Goal: Information Seeking & Learning: Compare options

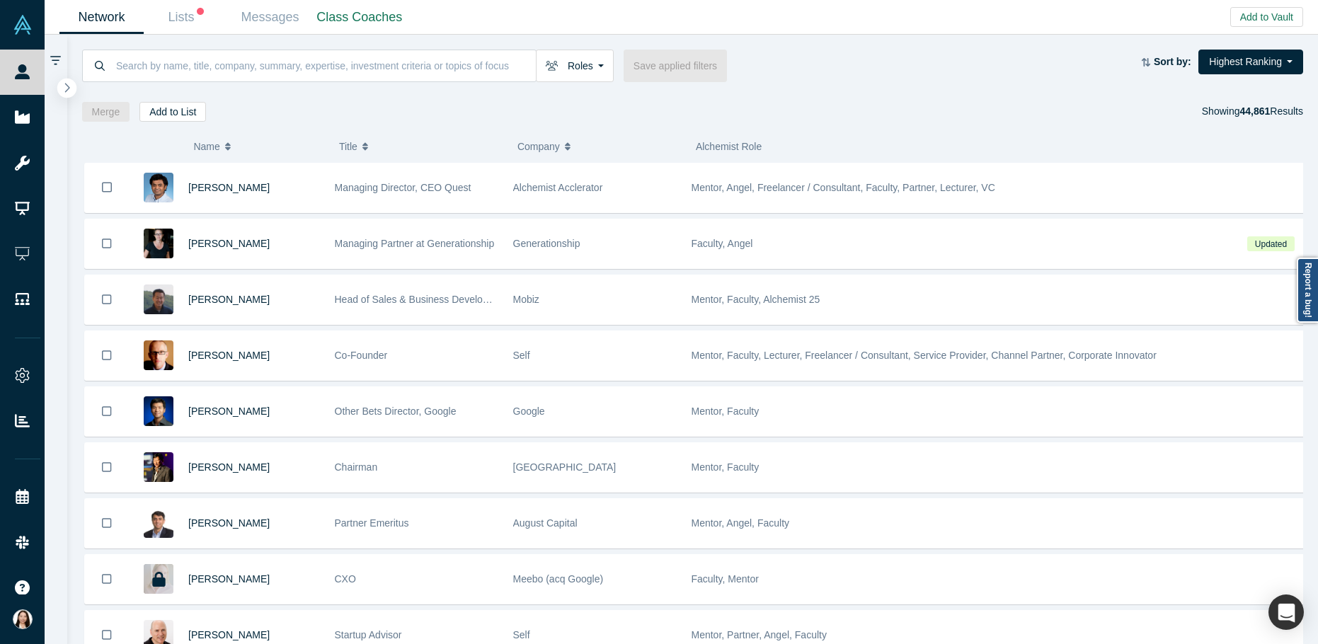
click at [74, 89] on button "button" at bounding box center [66, 88] width 19 height 19
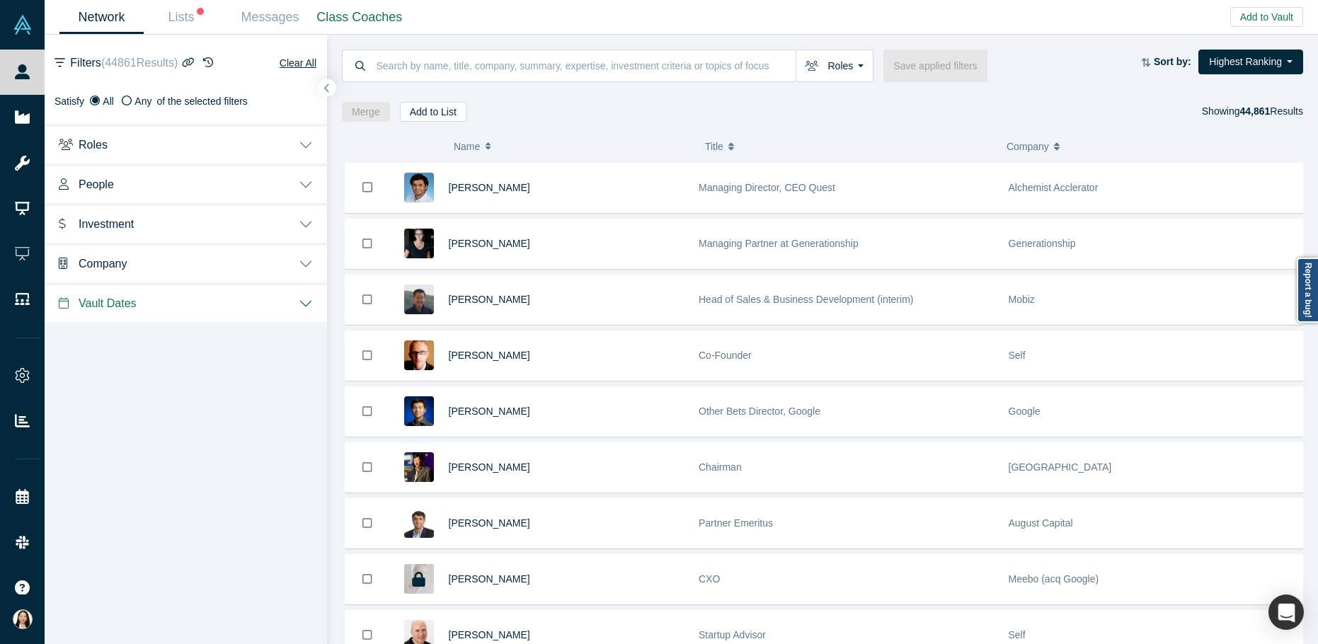
click at [300, 143] on button "Roles" at bounding box center [186, 144] width 283 height 40
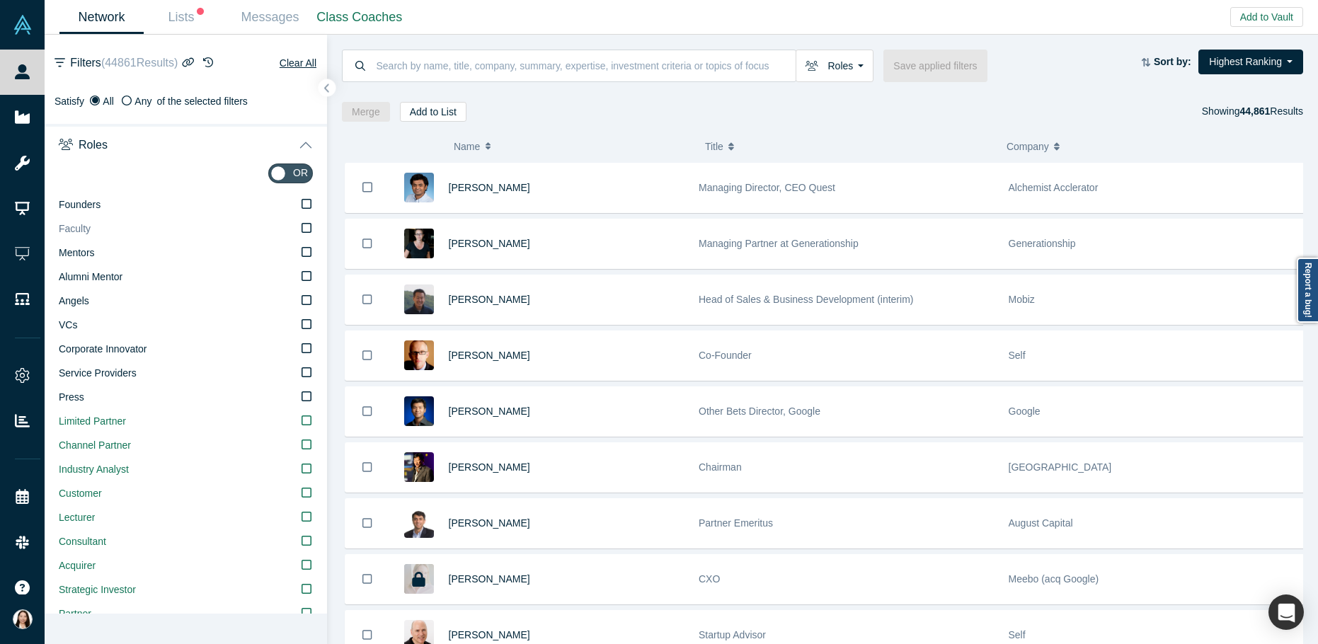
click at [302, 228] on icon at bounding box center [307, 227] width 10 height 11
click at [0, 0] on input "Faculty" at bounding box center [0, 0] width 0 height 0
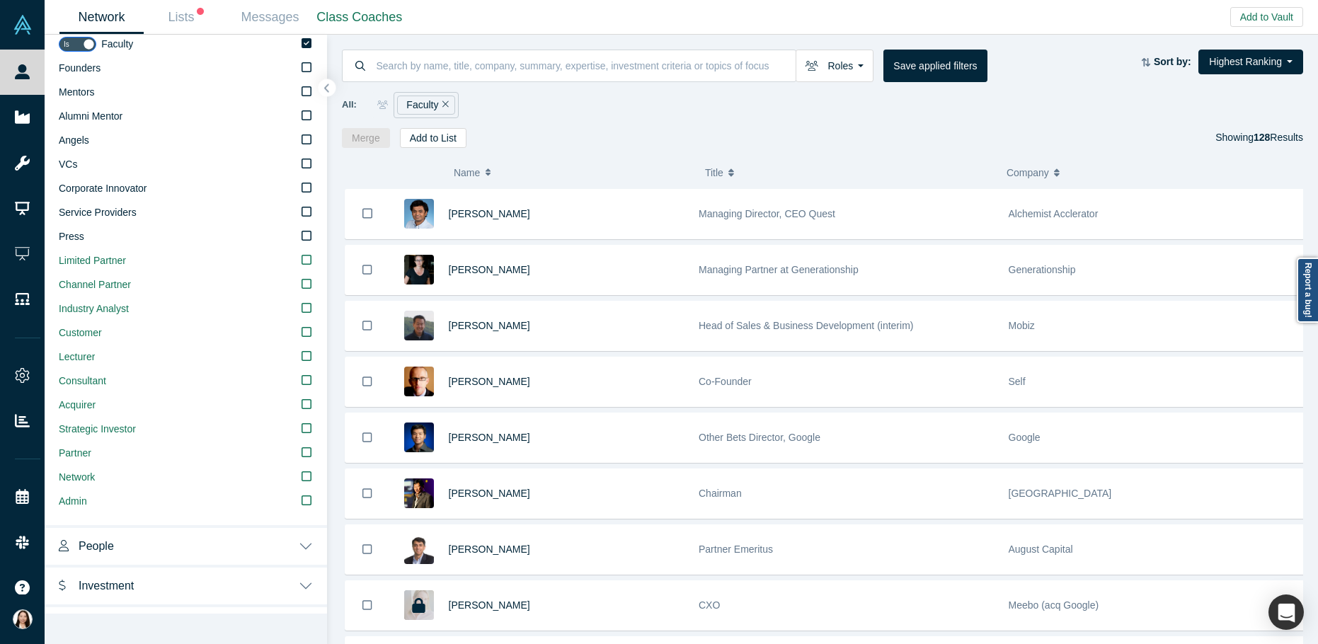
scroll to position [231, 0]
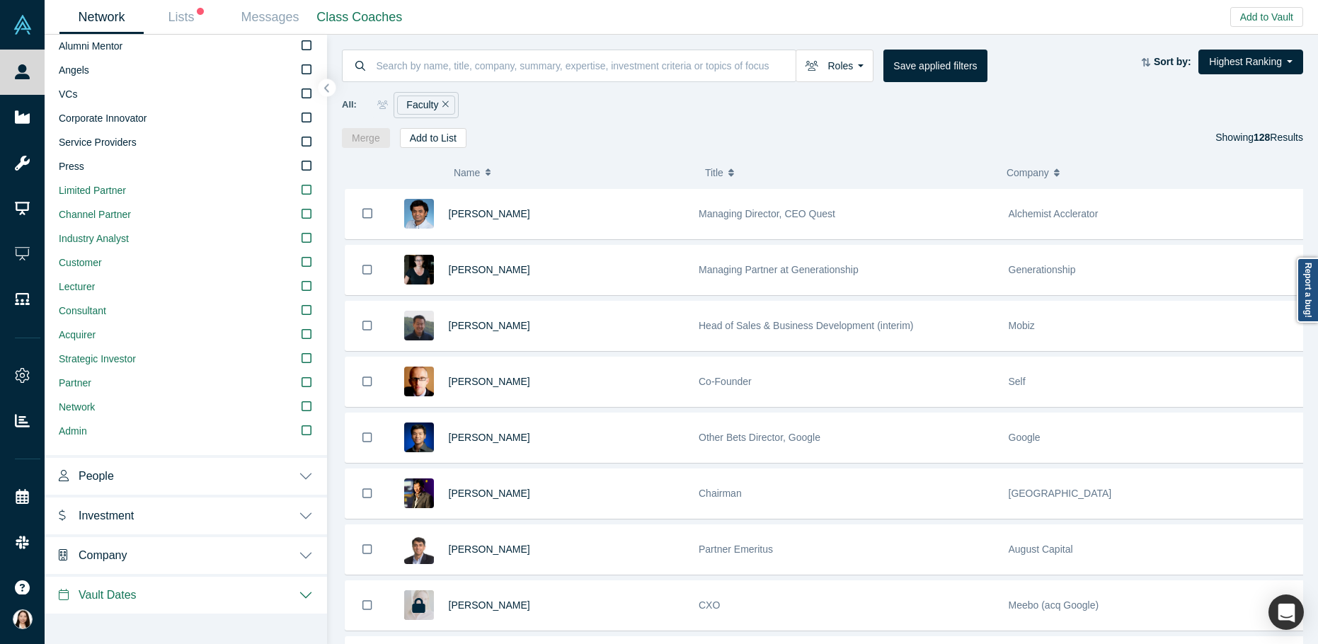
click at [297, 483] on button "People" at bounding box center [186, 475] width 283 height 40
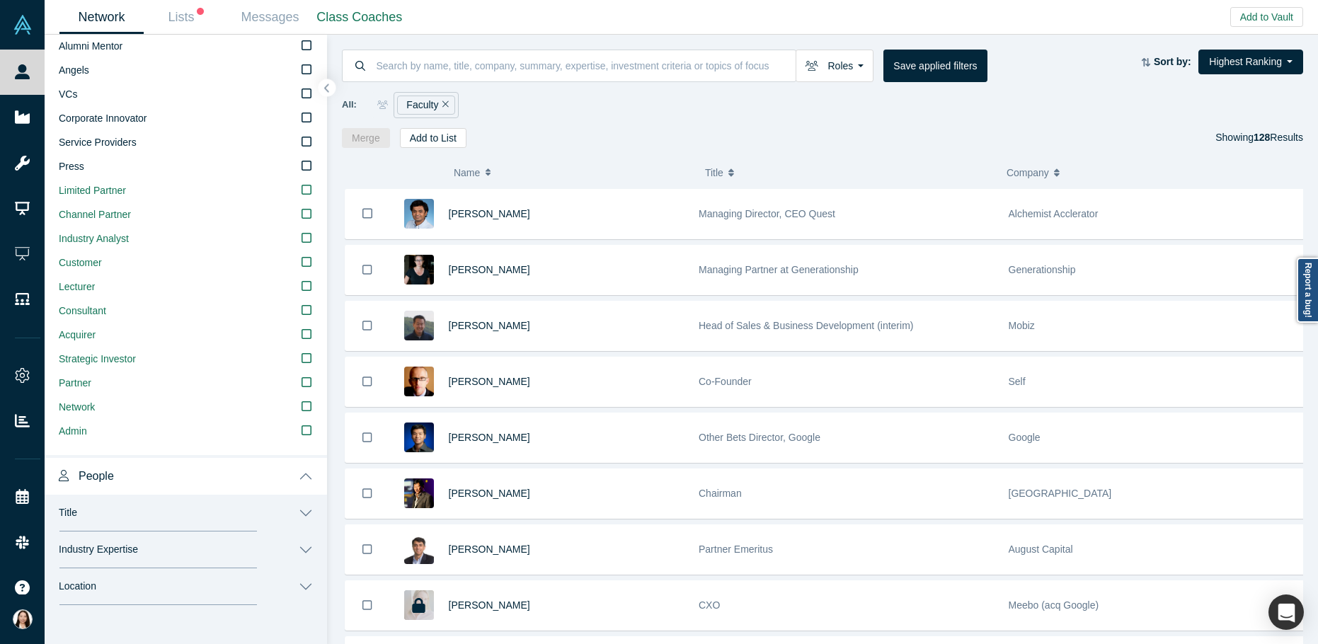
click at [297, 548] on button "Industry Expertise" at bounding box center [186, 550] width 283 height 37
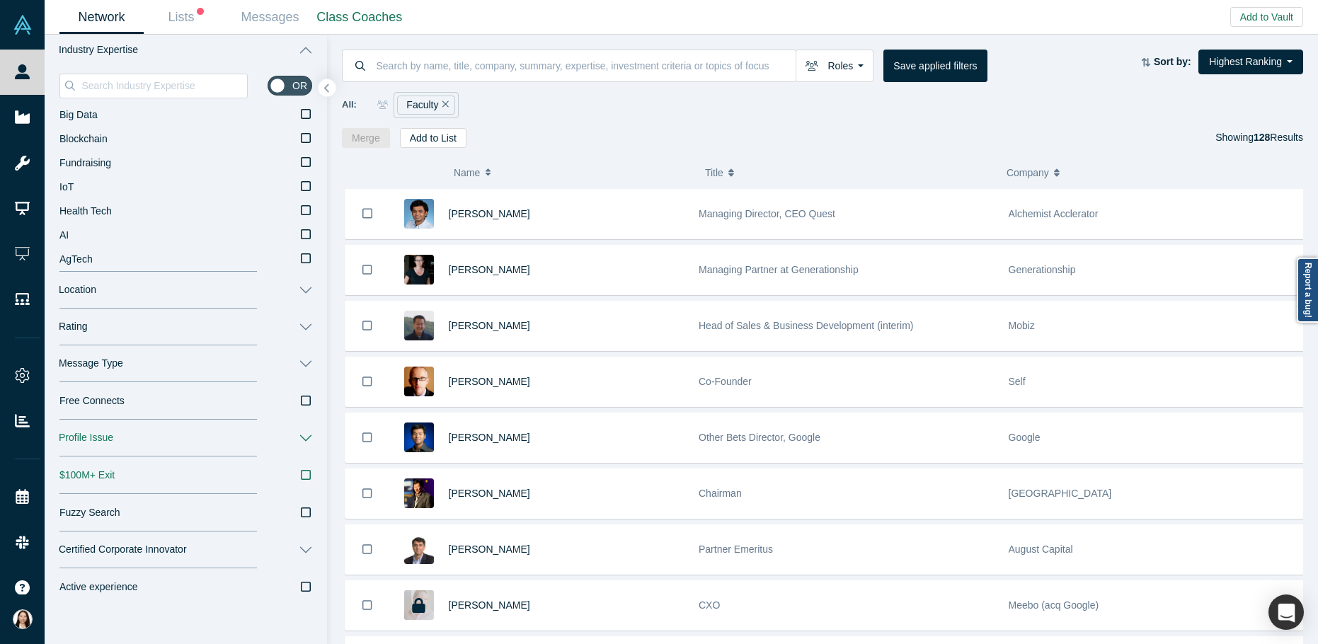
scroll to position [739, 0]
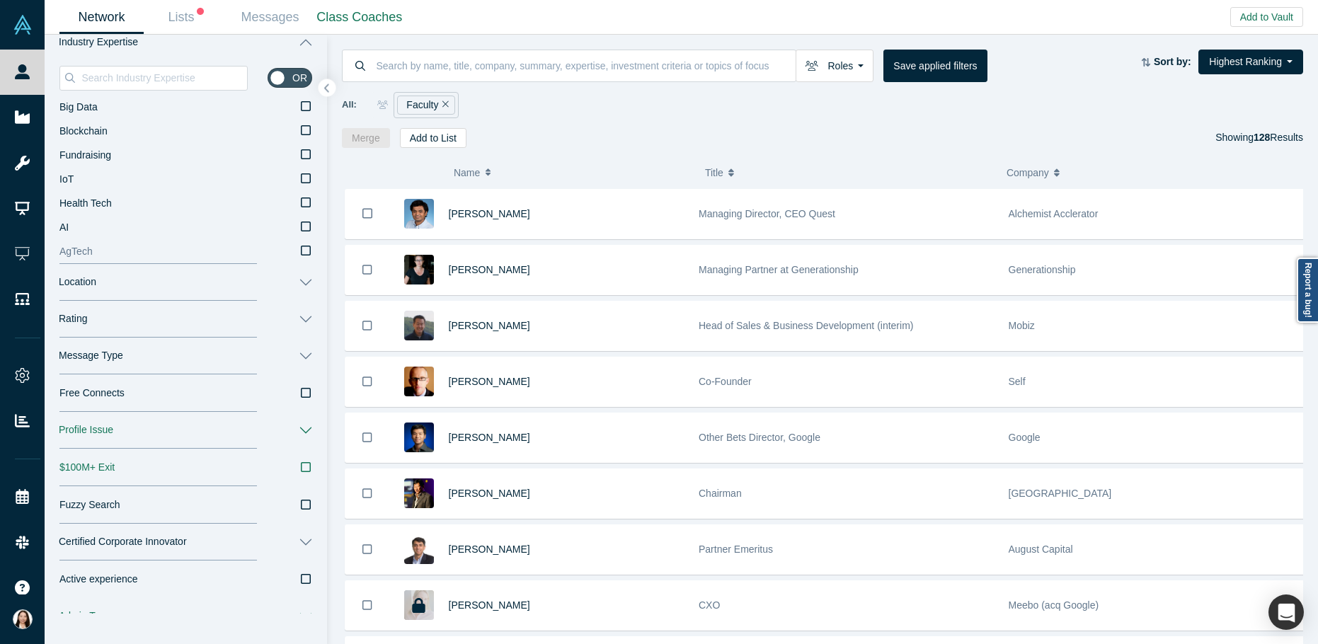
click at [301, 251] on icon at bounding box center [306, 250] width 10 height 11
click at [0, 0] on input "AgTech" at bounding box center [0, 0] width 0 height 0
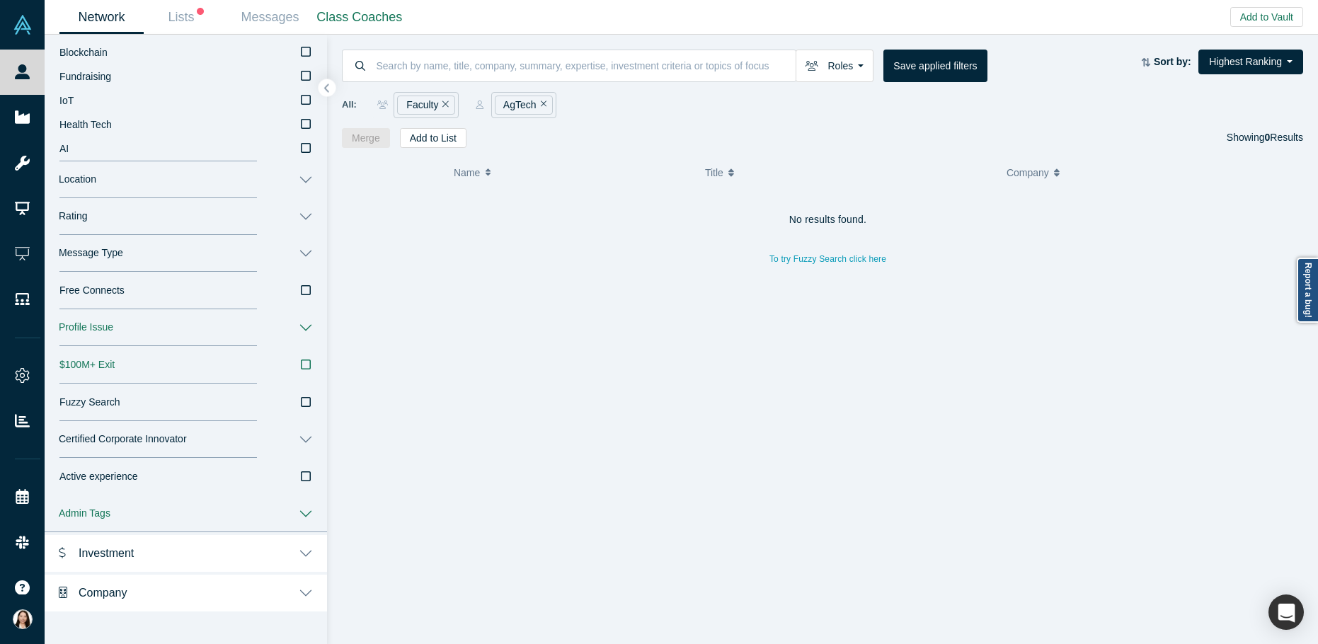
scroll to position [839, 0]
click at [296, 222] on button "Rating" at bounding box center [186, 218] width 283 height 37
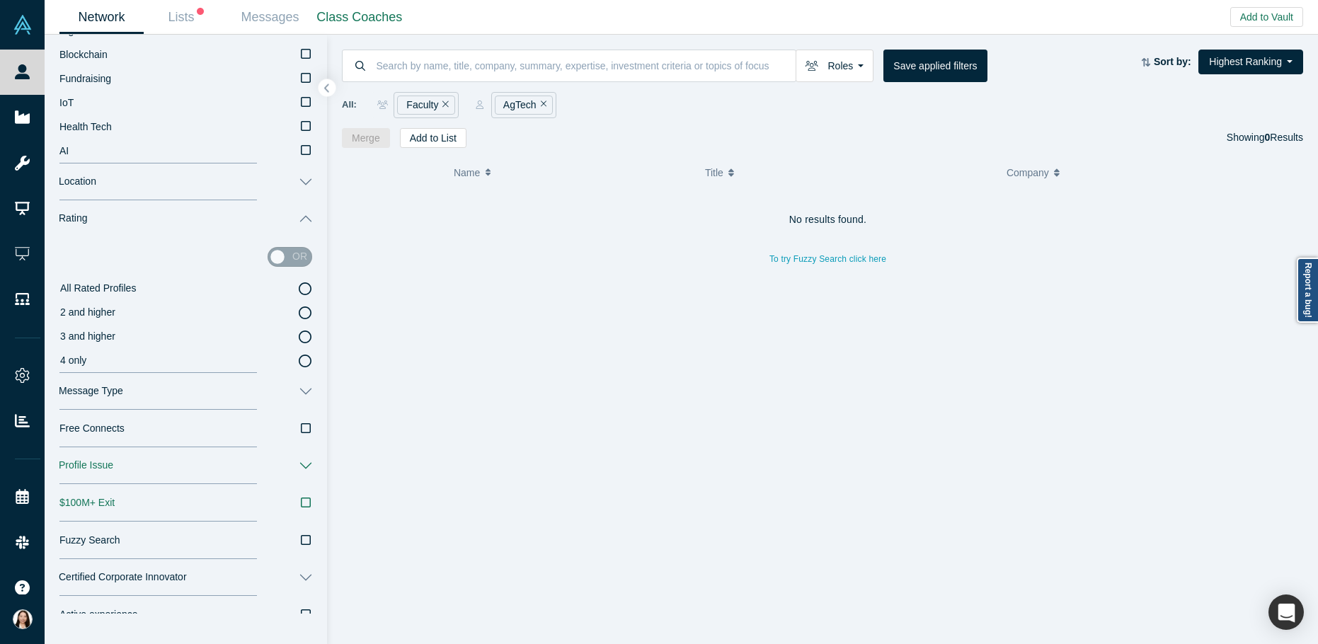
click at [299, 336] on icon at bounding box center [305, 337] width 13 height 13
click at [0, 0] on input "3 and higher" at bounding box center [0, 0] width 0 height 0
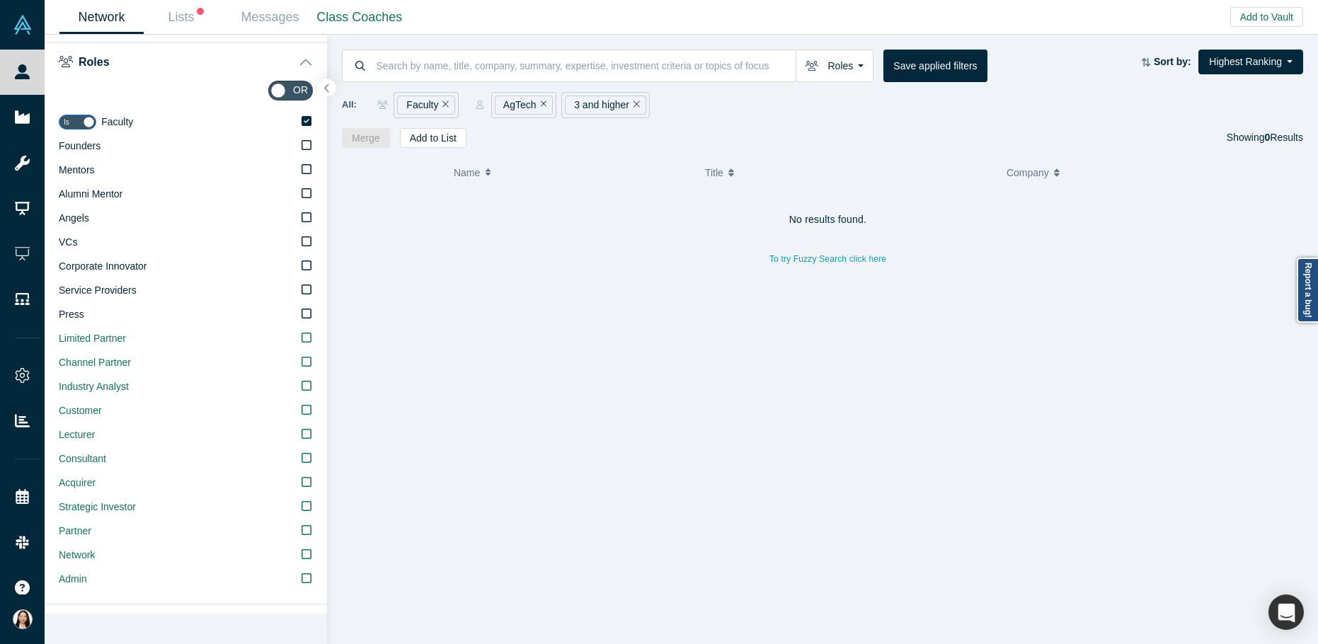
scroll to position [87, 0]
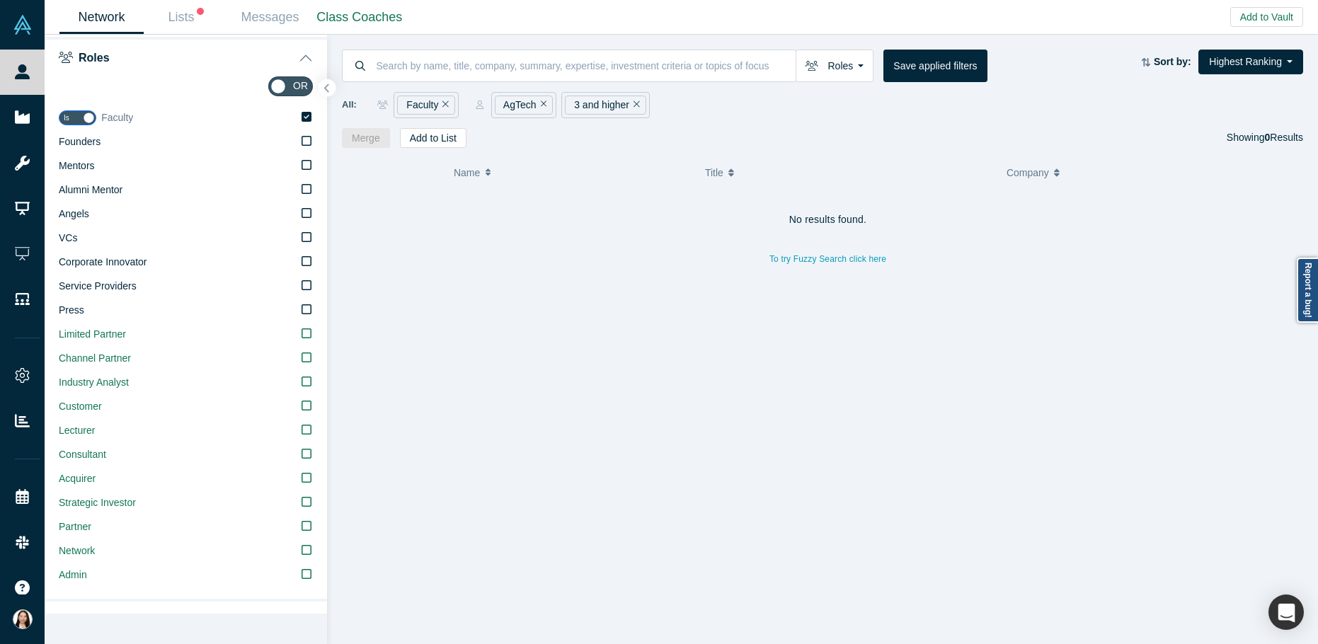
click at [302, 117] on icon at bounding box center [307, 116] width 10 height 11
click at [0, 0] on input "Faculty" at bounding box center [0, 0] width 0 height 0
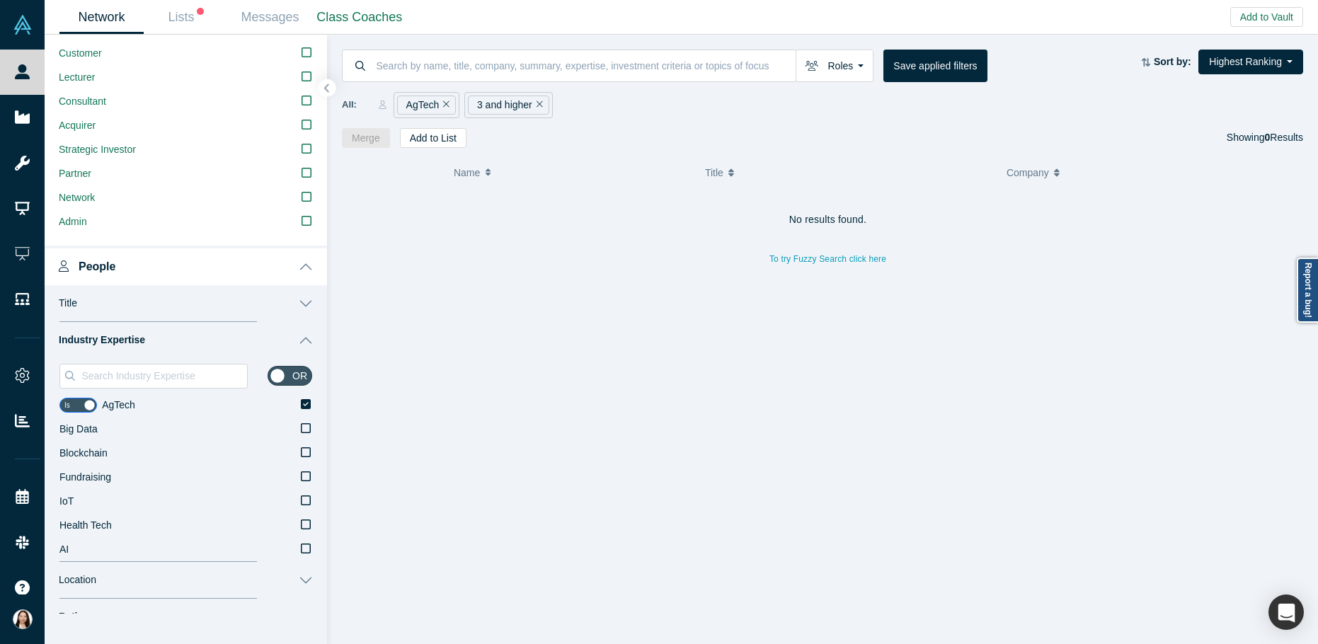
scroll to position [455, 0]
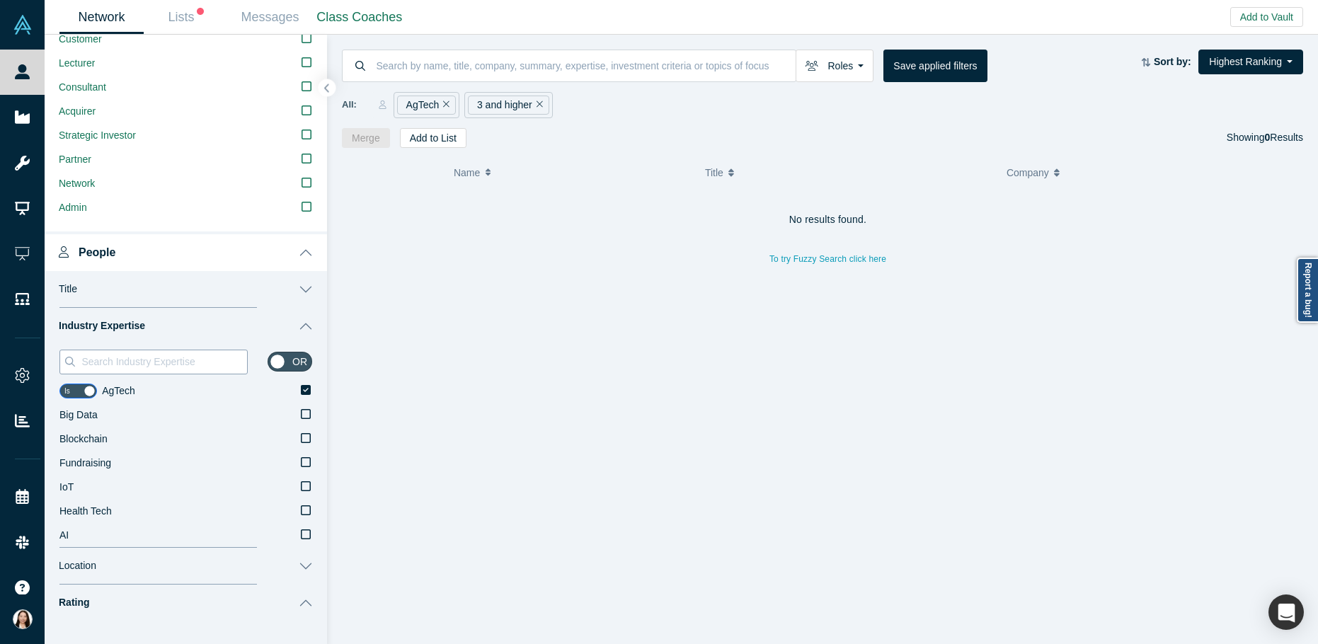
click at [106, 363] on input at bounding box center [163, 362] width 167 height 18
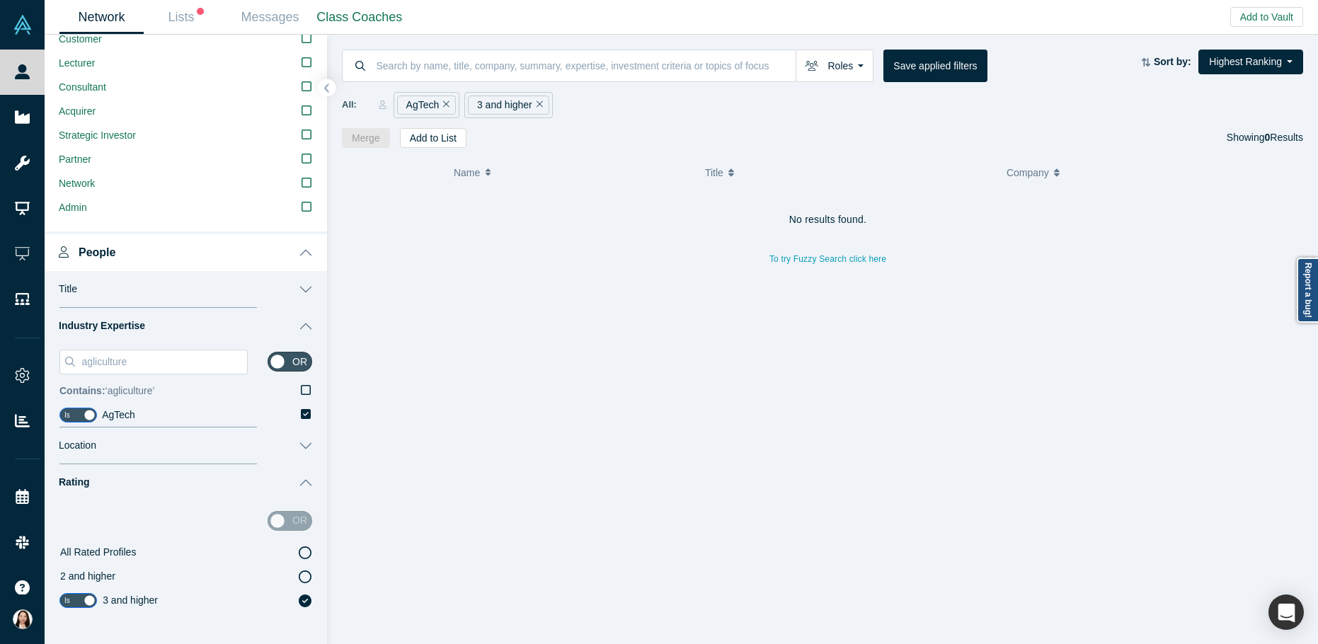
click at [126, 392] on span "Contains: ‘ agliculture ’" at bounding box center [107, 390] width 96 height 11
click at [0, 0] on input "Contains: ‘ agliculture ’" at bounding box center [0, 0] width 0 height 0
click at [301, 389] on icon at bounding box center [306, 390] width 10 height 10
click at [0, 0] on input "Contains: ‘ agliculture ’" at bounding box center [0, 0] width 0 height 0
click at [145, 365] on input "agliculture" at bounding box center [163, 362] width 167 height 18
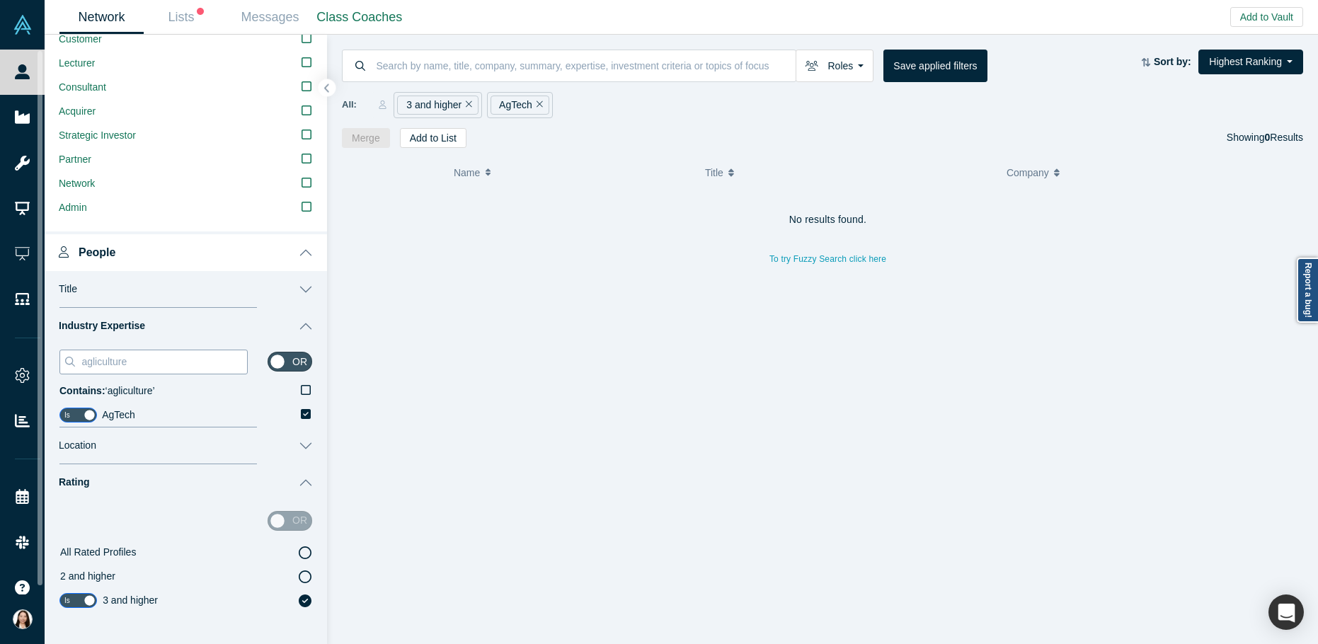
click at [154, 360] on input "agliculture" at bounding box center [163, 362] width 167 height 18
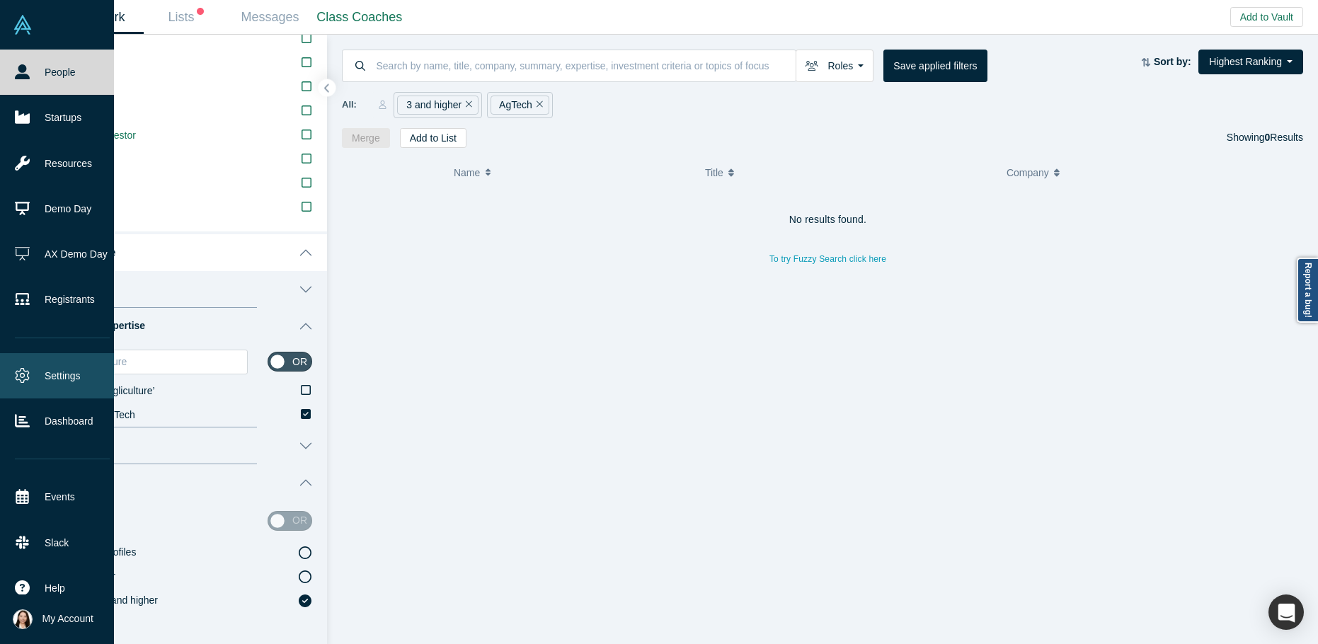
drag, startPoint x: 149, startPoint y: 363, endPoint x: 41, endPoint y: 350, distance: 108.4
click at [41, 350] on div "People Startups Resources Demo Day AX Demo Day Registrants Settings Dashboard E…" at bounding box center [659, 322] width 1318 height 644
paste input "Agr"
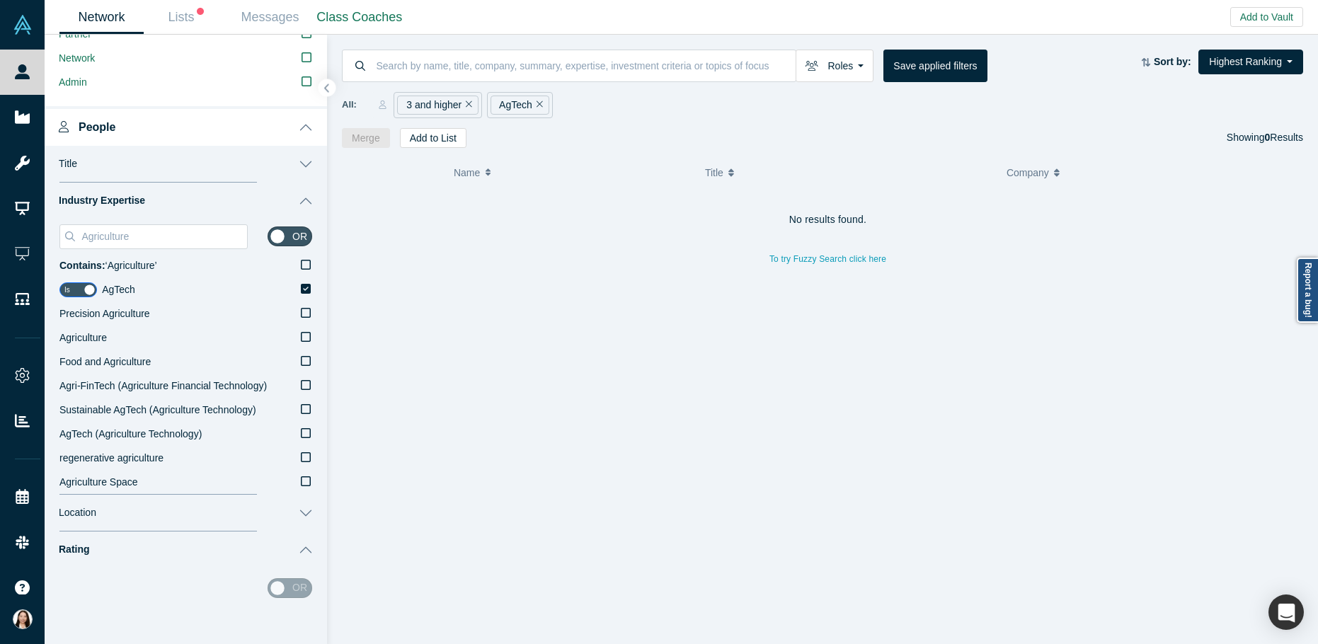
scroll to position [586, 0]
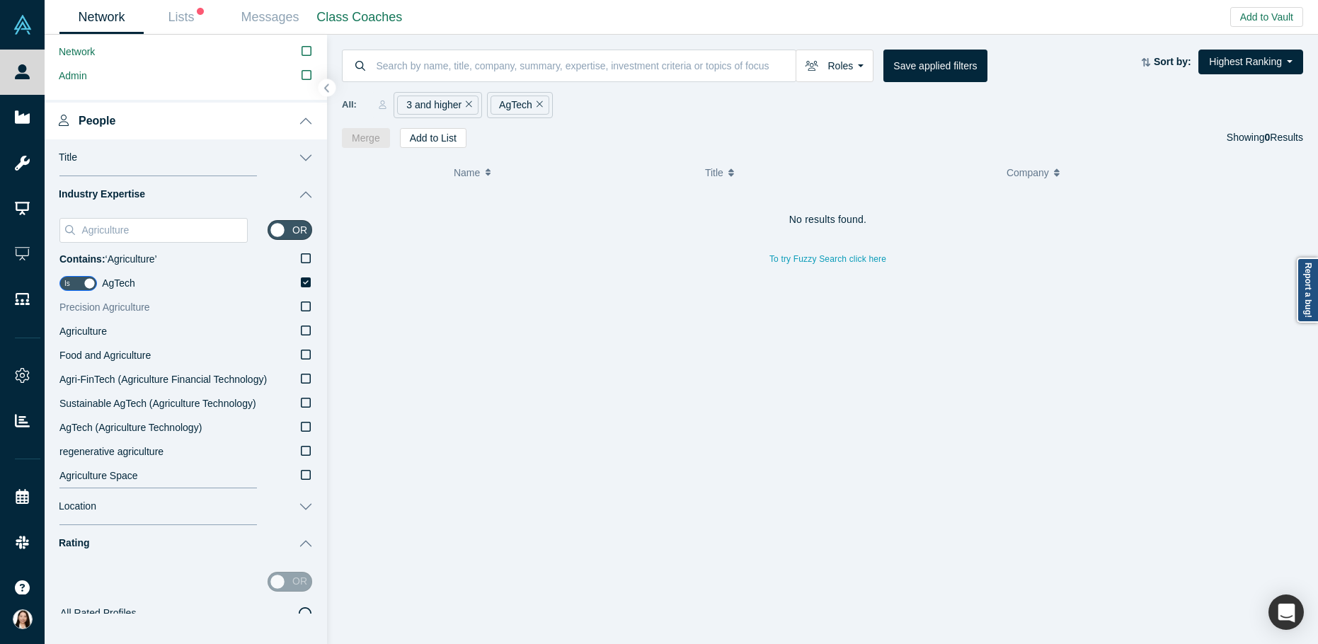
click at [301, 307] on icon at bounding box center [306, 306] width 10 height 11
click at [0, 0] on input "Precision Agriculture" at bounding box center [0, 0] width 0 height 0
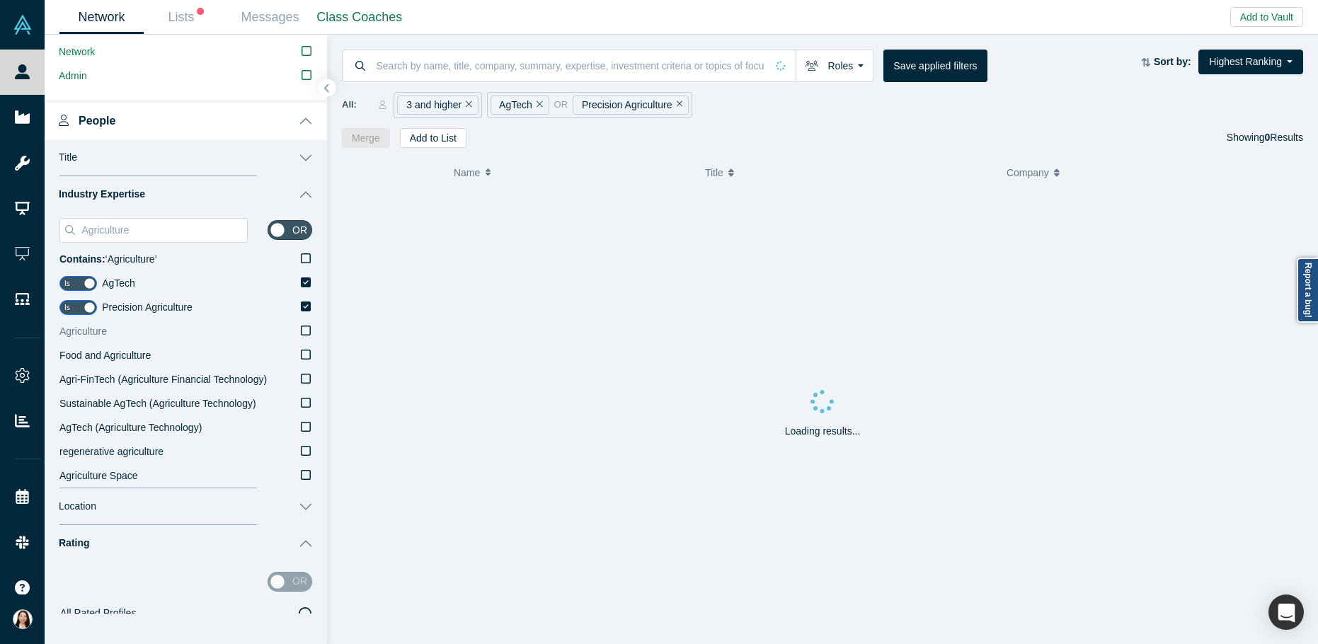
click at [301, 330] on icon at bounding box center [306, 330] width 10 height 11
click at [0, 0] on input "Agriculture" at bounding box center [0, 0] width 0 height 0
click at [301, 351] on icon at bounding box center [306, 355] width 10 height 10
click at [0, 0] on input "Food and Agriculture" at bounding box center [0, 0] width 0 height 0
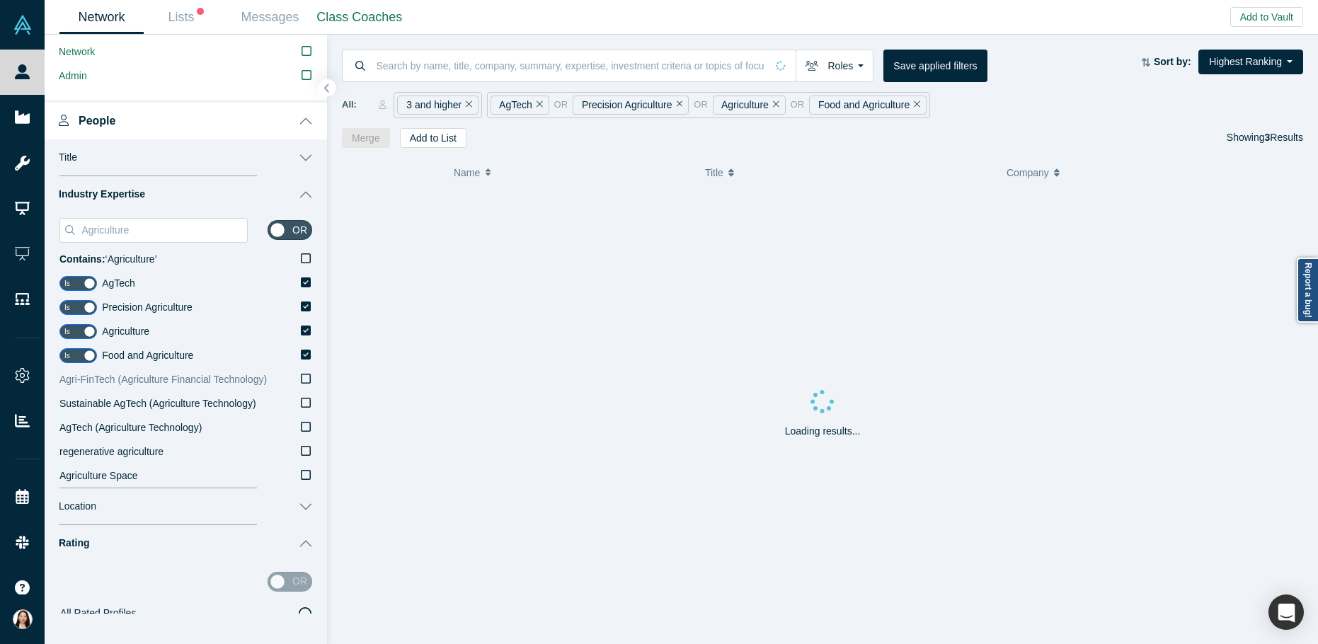
click at [290, 377] on label "Agri-FinTech (Agriculture Financial Technology)" at bounding box center [185, 380] width 253 height 24
click at [0, 0] on input "Agri-FinTech (Agriculture Financial Technology)" at bounding box center [0, 0] width 0 height 0
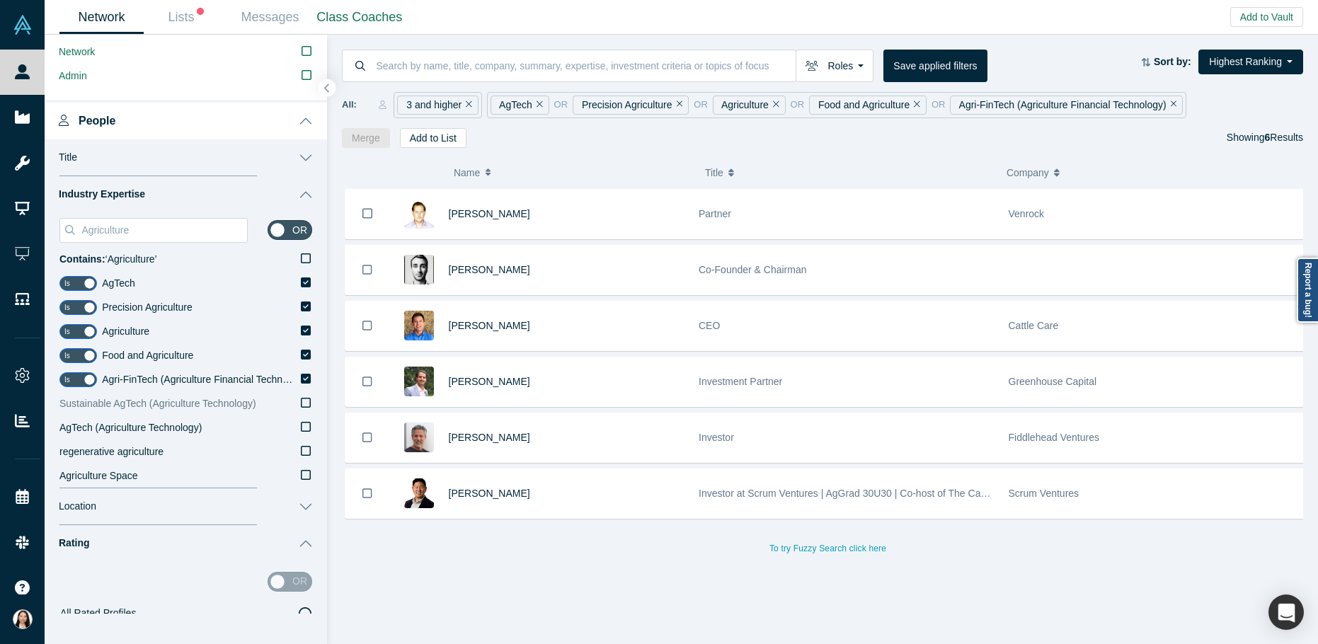
click at [301, 401] on icon at bounding box center [306, 402] width 10 height 11
click at [0, 0] on input "Sustainable AgTech (Agriculture Technology)" at bounding box center [0, 0] width 0 height 0
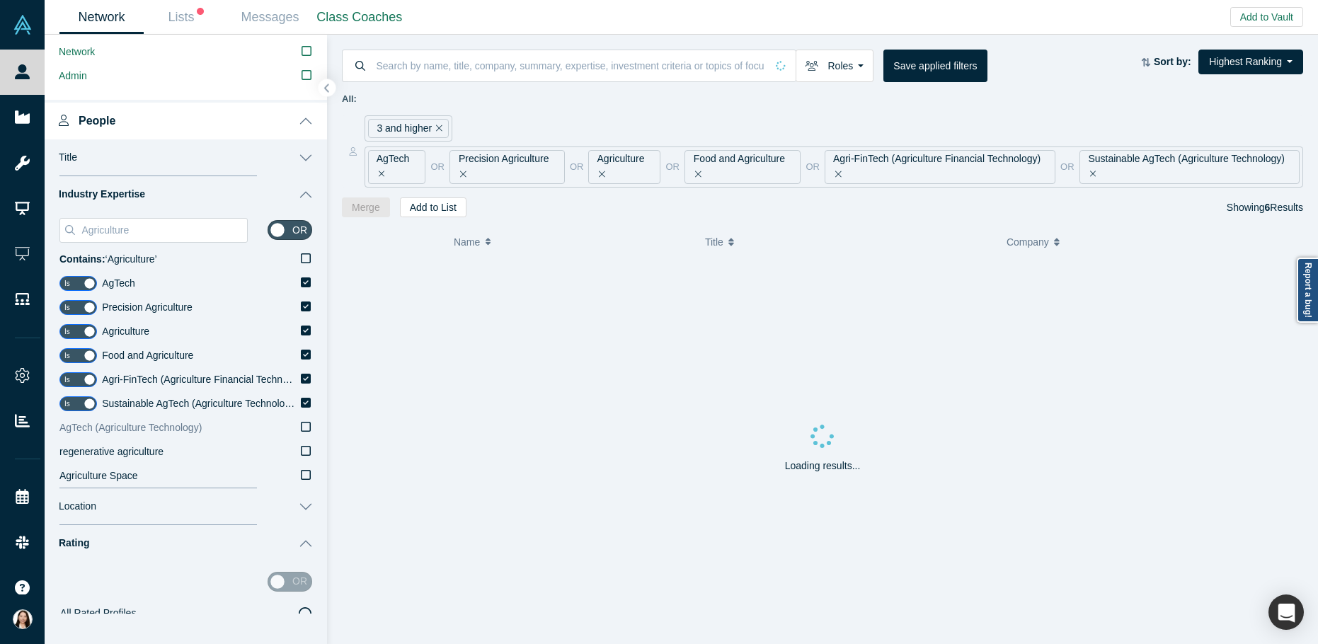
click at [301, 425] on icon at bounding box center [306, 426] width 10 height 11
click at [0, 0] on input "AgTech (Agriculture Technology)" at bounding box center [0, 0] width 0 height 0
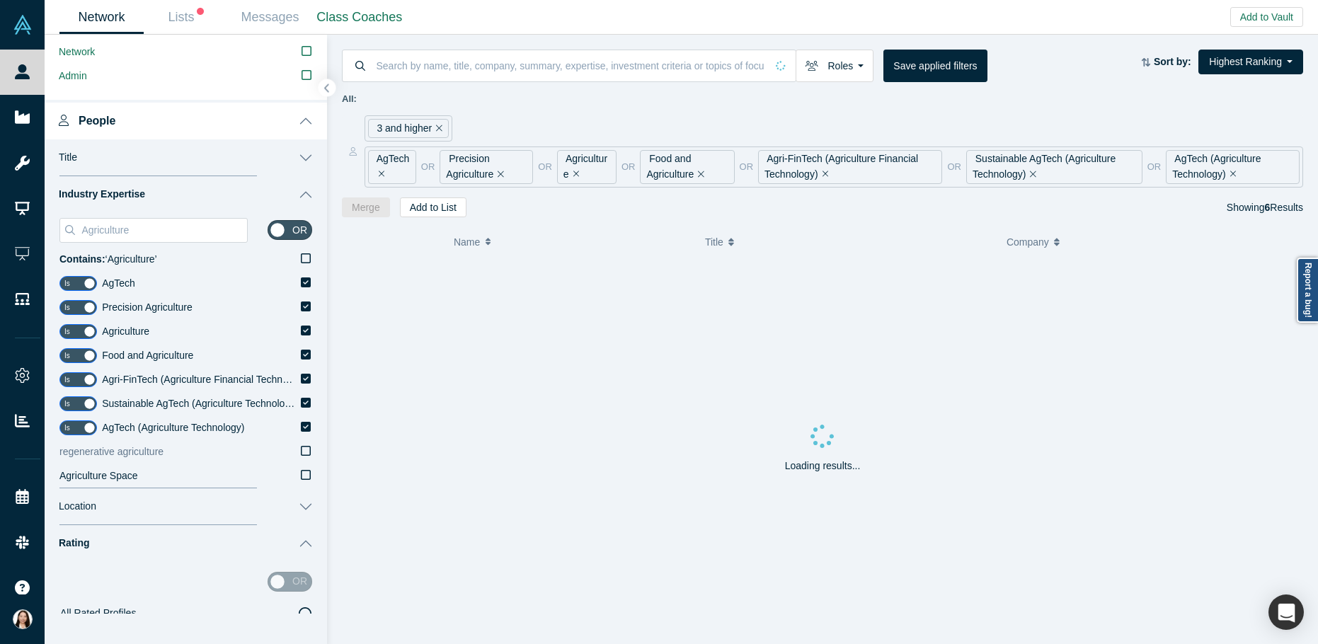
click at [301, 452] on icon at bounding box center [306, 450] width 10 height 11
click at [0, 0] on input "regenerative agriculture" at bounding box center [0, 0] width 0 height 0
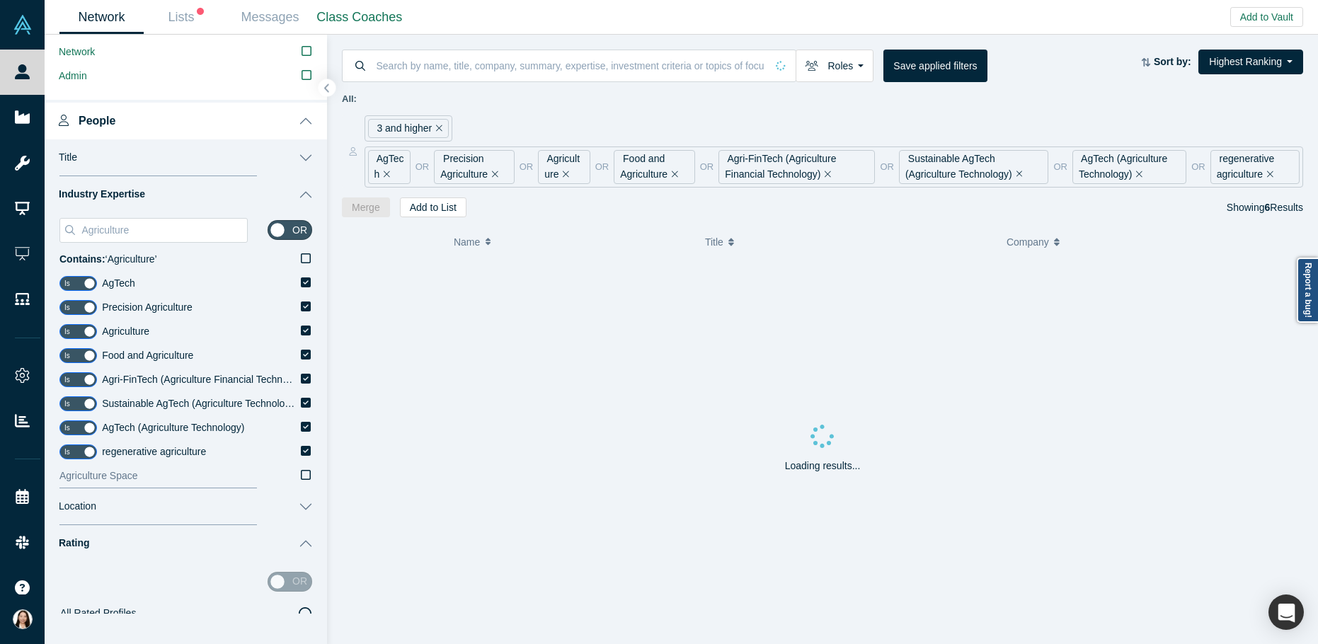
click at [301, 475] on icon at bounding box center [306, 474] width 10 height 11
click at [0, 0] on input "Agriculture Space" at bounding box center [0, 0] width 0 height 0
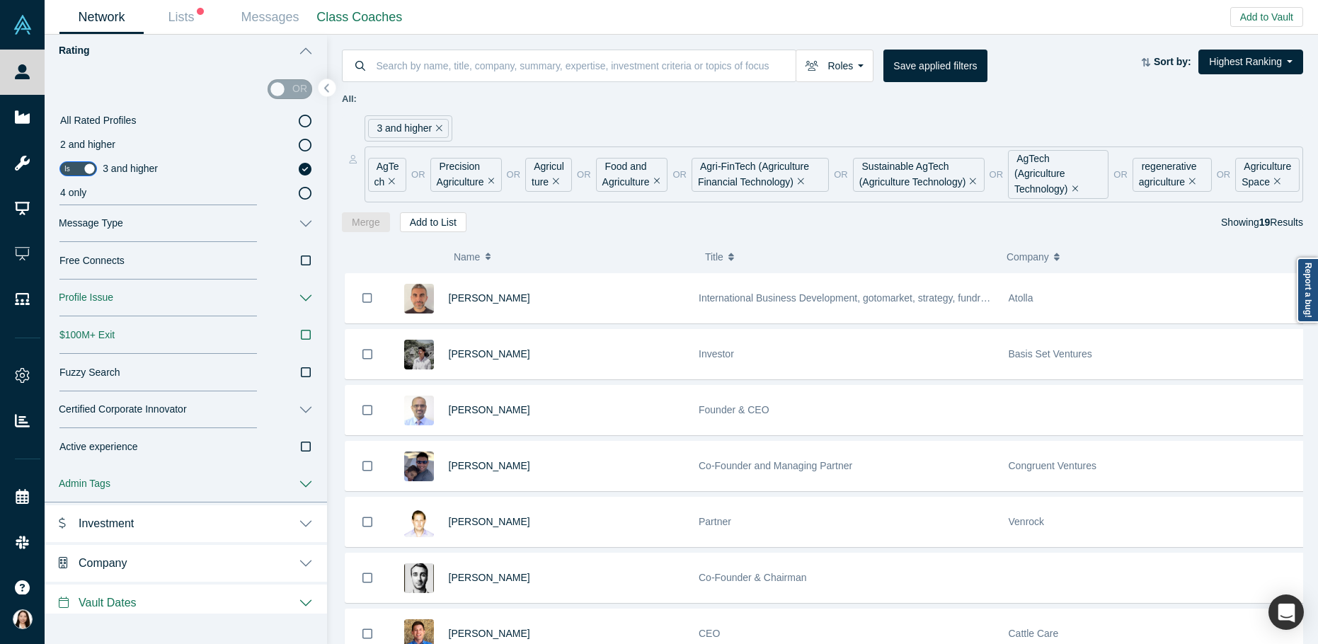
scroll to position [1087, 0]
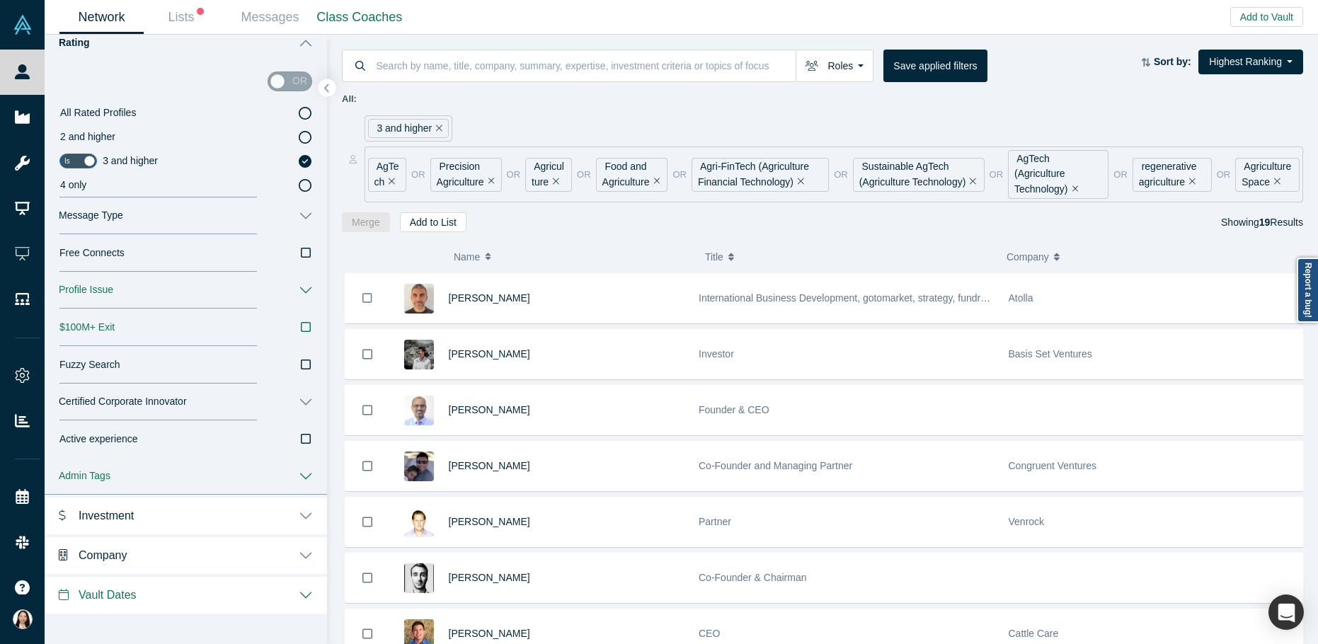
click at [301, 328] on icon "button" at bounding box center [306, 326] width 10 height 11
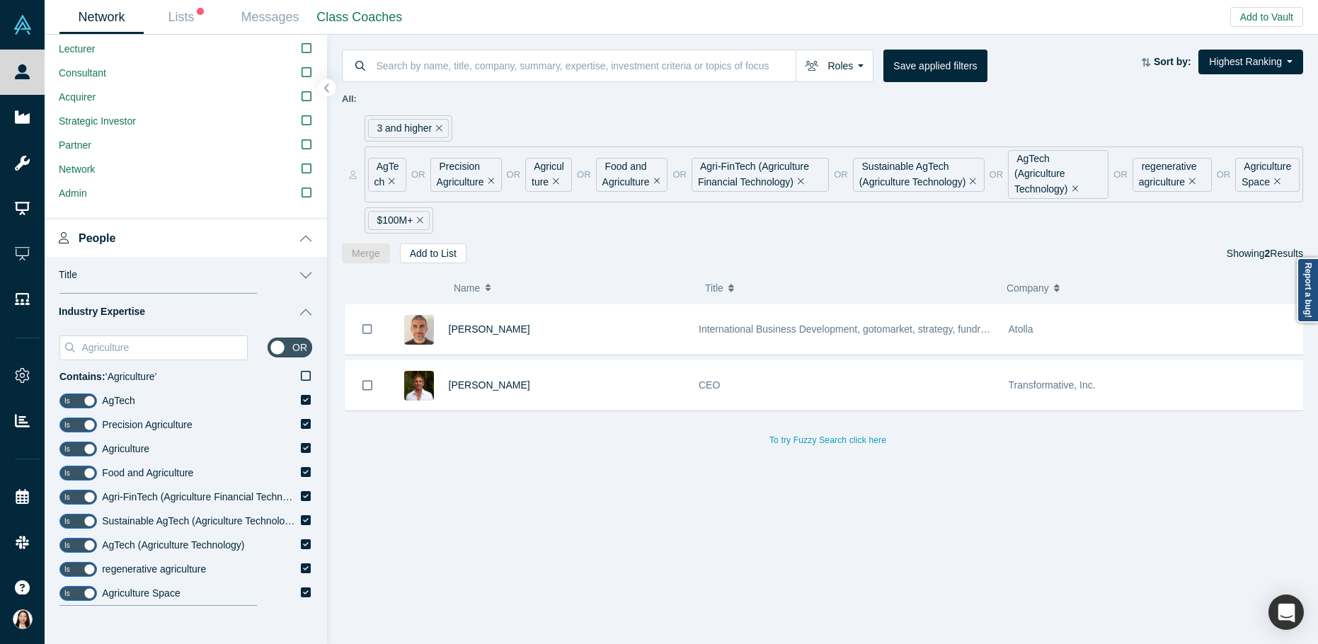
scroll to position [475, 0]
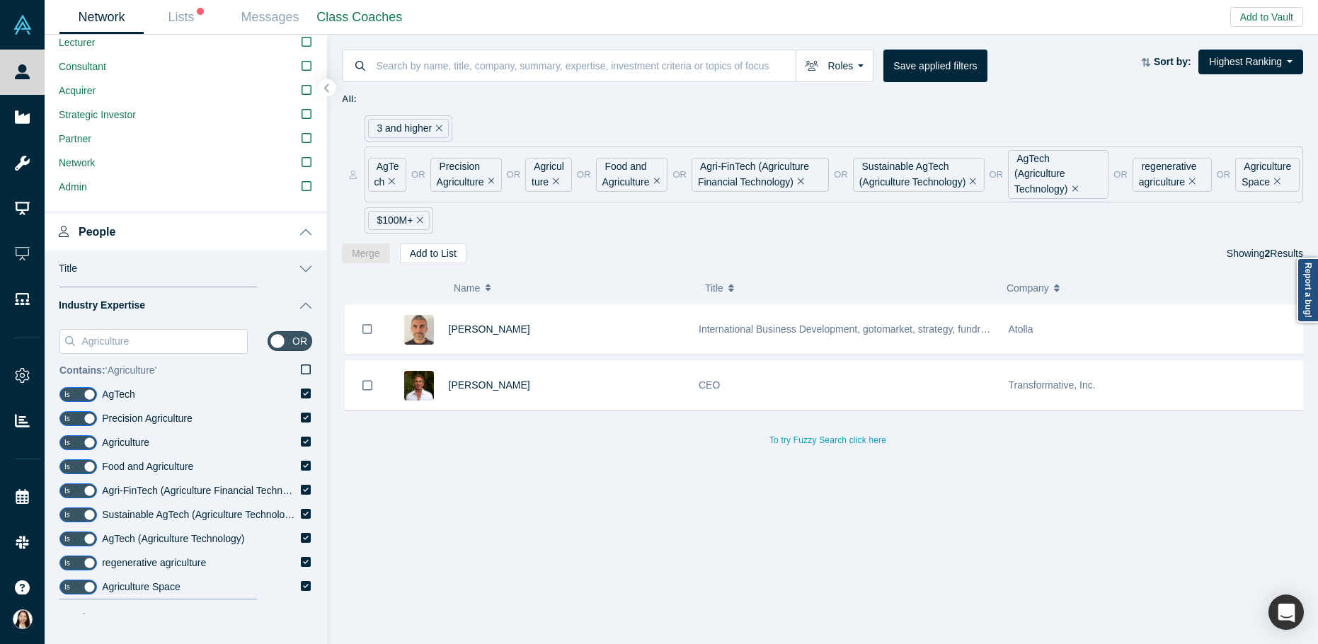
click at [301, 372] on icon at bounding box center [306, 369] width 10 height 11
click at [0, 0] on input "Contains: ‘ Agriculture ’" at bounding box center [0, 0] width 0 height 0
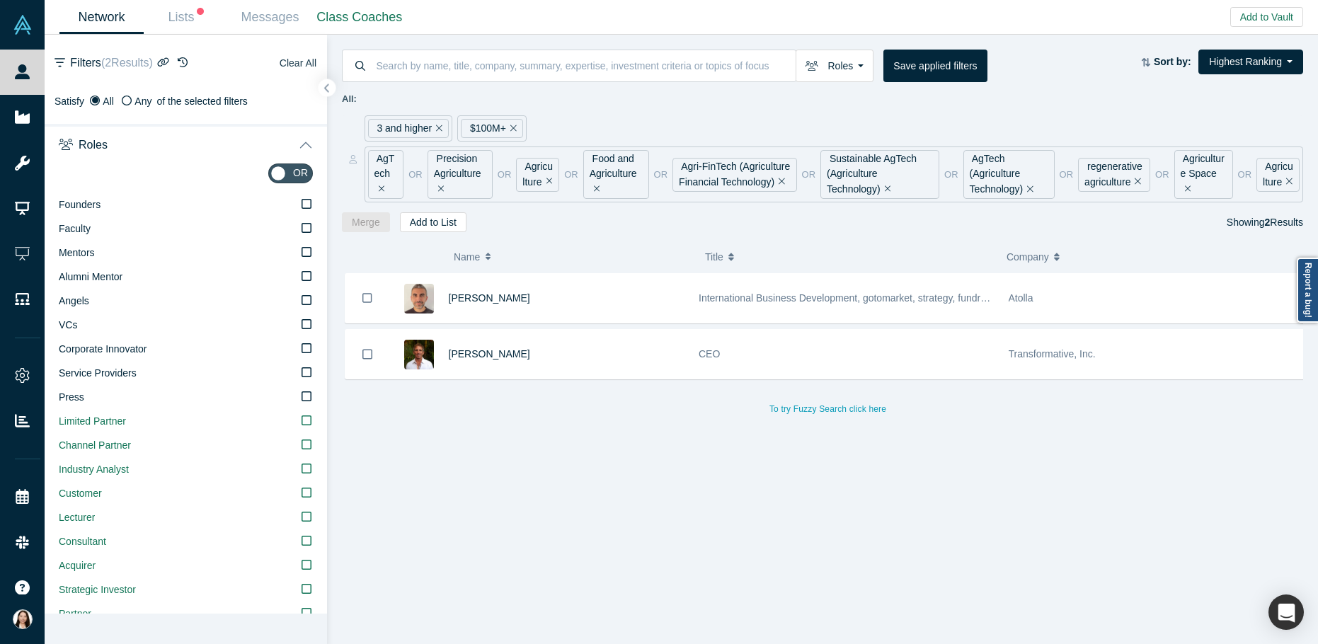
click at [287, 64] on button "Clear All" at bounding box center [298, 63] width 38 height 17
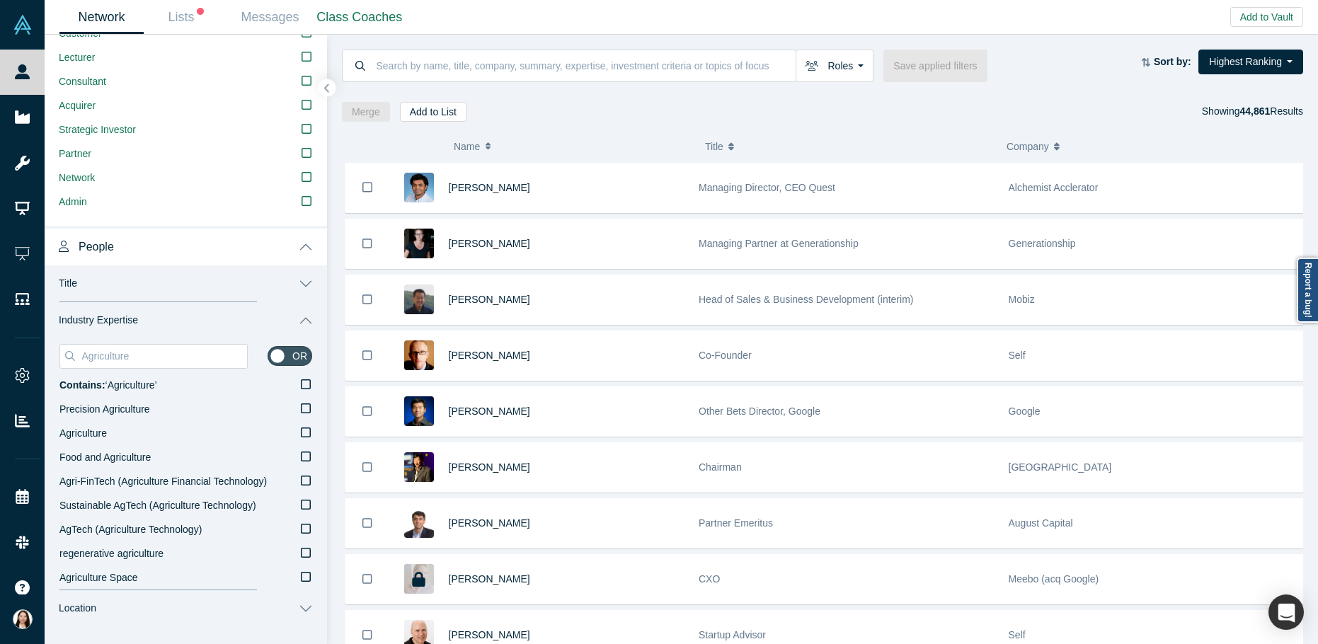
scroll to position [458, 0]
click at [98, 360] on input "Agriculture" at bounding box center [163, 358] width 167 height 18
drag, startPoint x: 151, startPoint y: 358, endPoint x: 66, endPoint y: 350, distance: 85.3
click at [66, 350] on div "Agriculture" at bounding box center [153, 358] width 188 height 25
click at [301, 413] on icon at bounding box center [306, 410] width 10 height 11
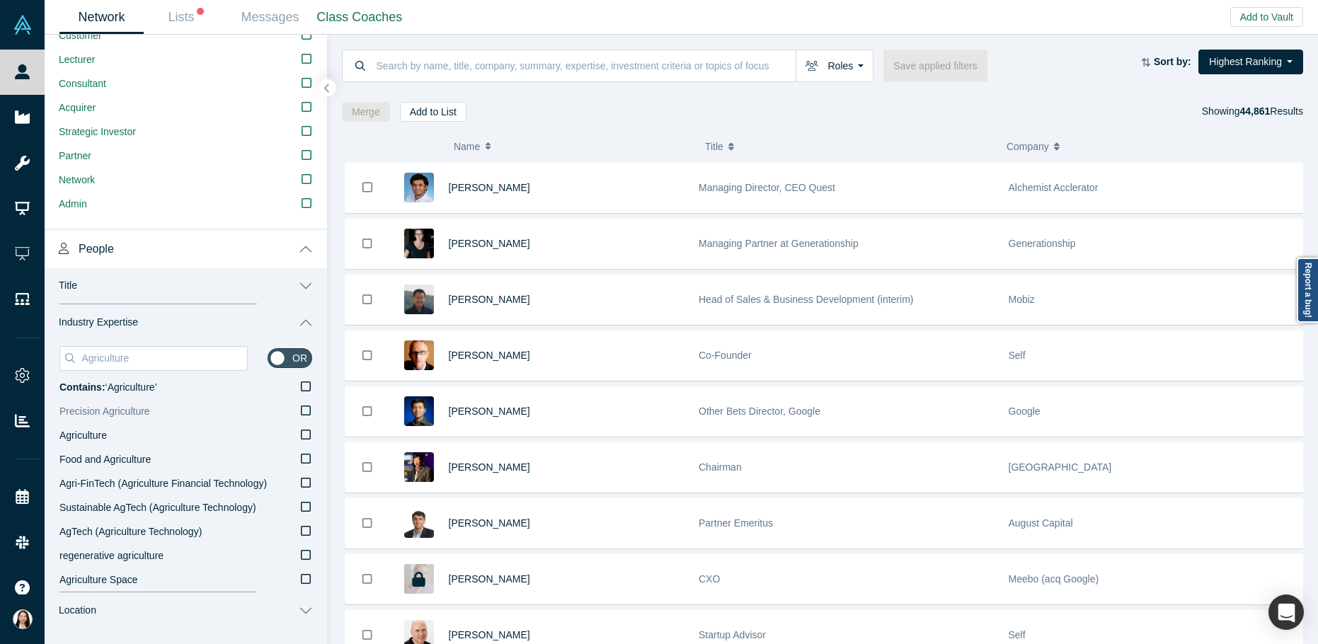
click at [0, 0] on input "Precision Agriculture" at bounding box center [0, 0] width 0 height 0
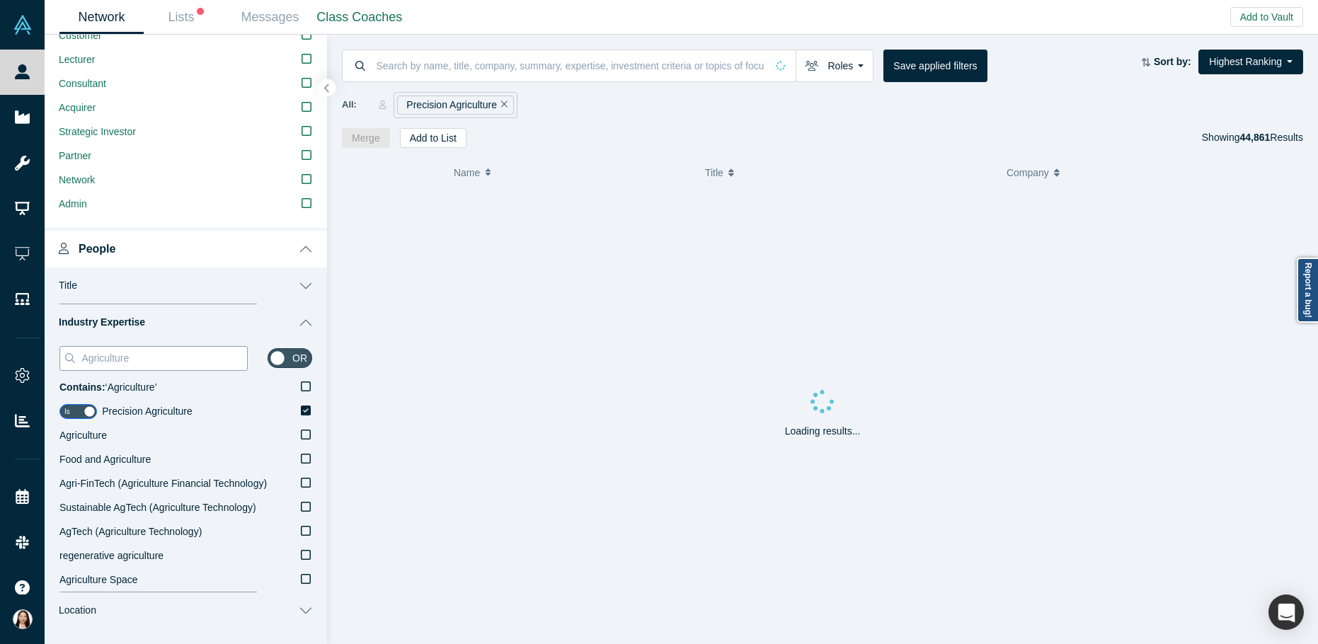
click at [89, 358] on input "Agriculture" at bounding box center [163, 358] width 167 height 18
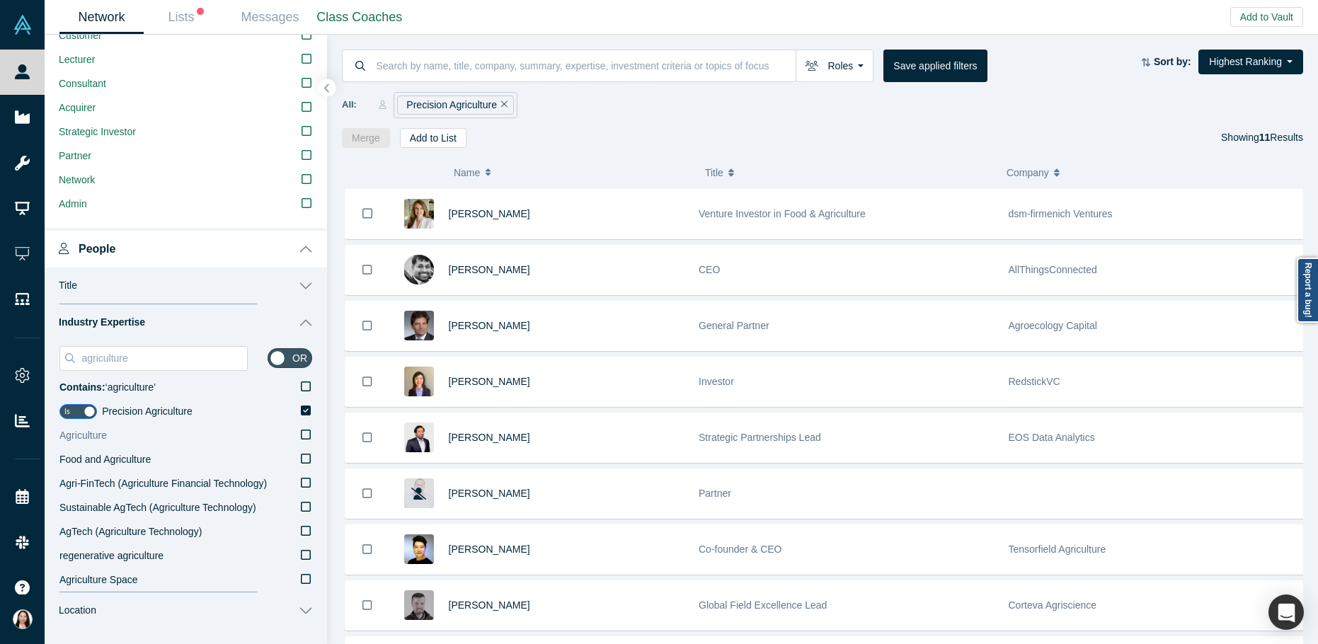
type input "agriculture"
click at [301, 438] on icon at bounding box center [306, 434] width 10 height 11
click at [0, 0] on input "Agriculture" at bounding box center [0, 0] width 0 height 0
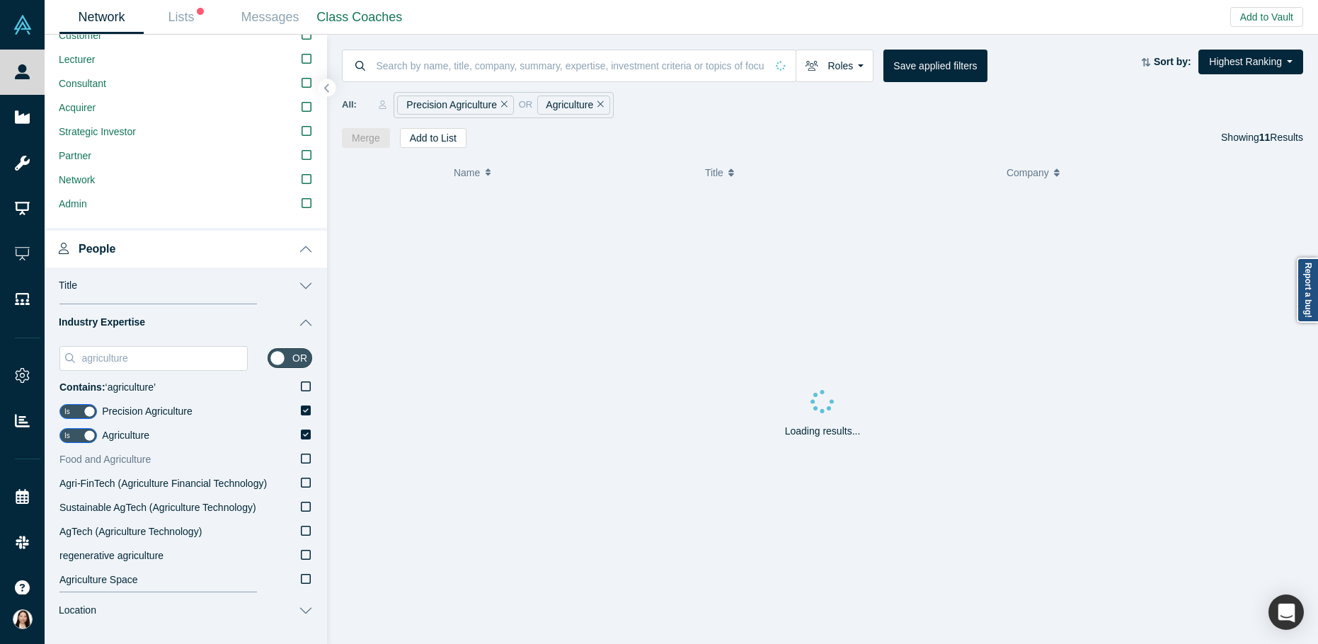
click at [301, 458] on icon at bounding box center [306, 458] width 10 height 11
click at [0, 0] on input "Food and Agriculture" at bounding box center [0, 0] width 0 height 0
click at [301, 481] on icon at bounding box center [306, 482] width 10 height 11
click at [0, 0] on input "Agri-FinTech (Agriculture Financial Technology)" at bounding box center [0, 0] width 0 height 0
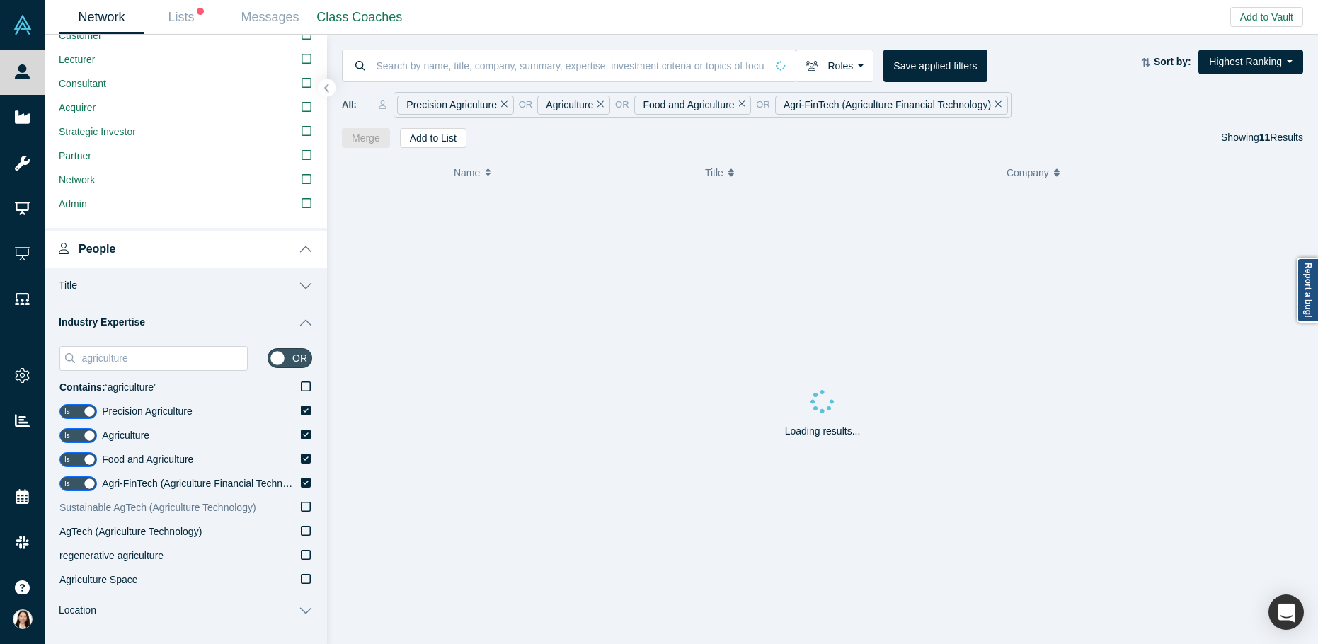
click at [301, 506] on icon at bounding box center [306, 506] width 10 height 11
click at [0, 0] on input "Sustainable AgTech (Agriculture Technology)" at bounding box center [0, 0] width 0 height 0
click at [301, 529] on icon at bounding box center [306, 530] width 10 height 11
click at [0, 0] on input "AgTech (Agriculture Technology)" at bounding box center [0, 0] width 0 height 0
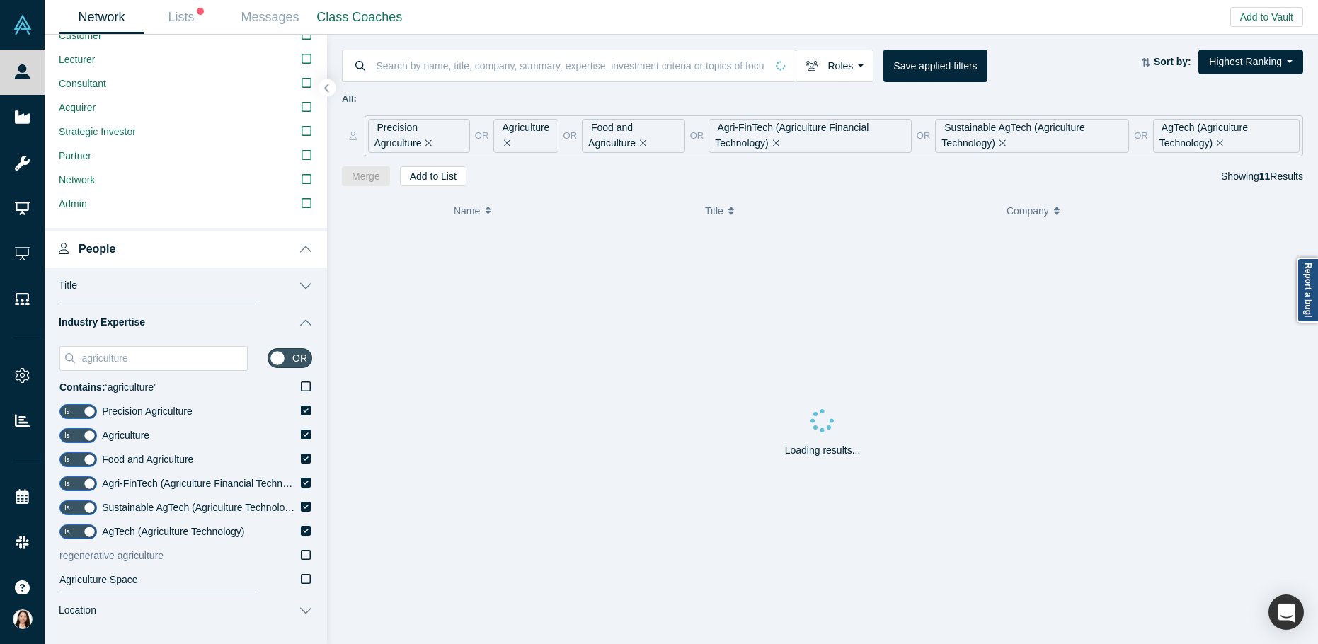
click at [301, 555] on icon at bounding box center [306, 554] width 10 height 11
click at [0, 0] on input "regenerative agriculture" at bounding box center [0, 0] width 0 height 0
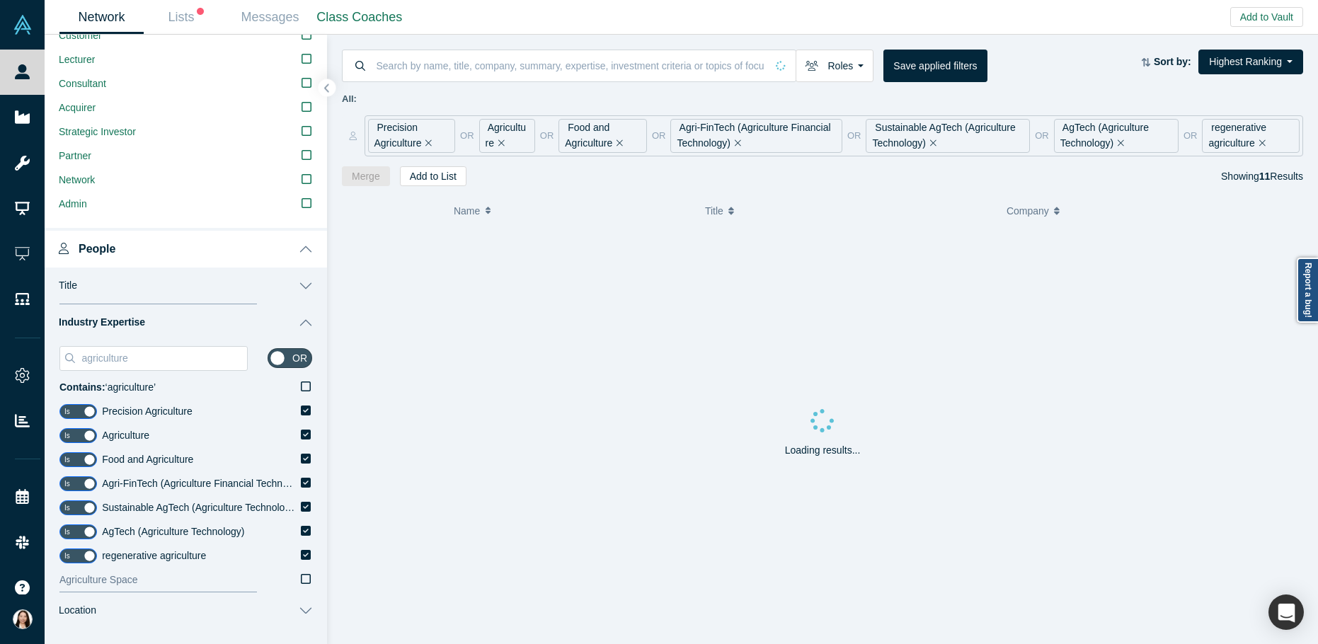
click at [301, 581] on icon at bounding box center [306, 579] width 10 height 11
click at [0, 0] on input "Agriculture Space" at bounding box center [0, 0] width 0 height 0
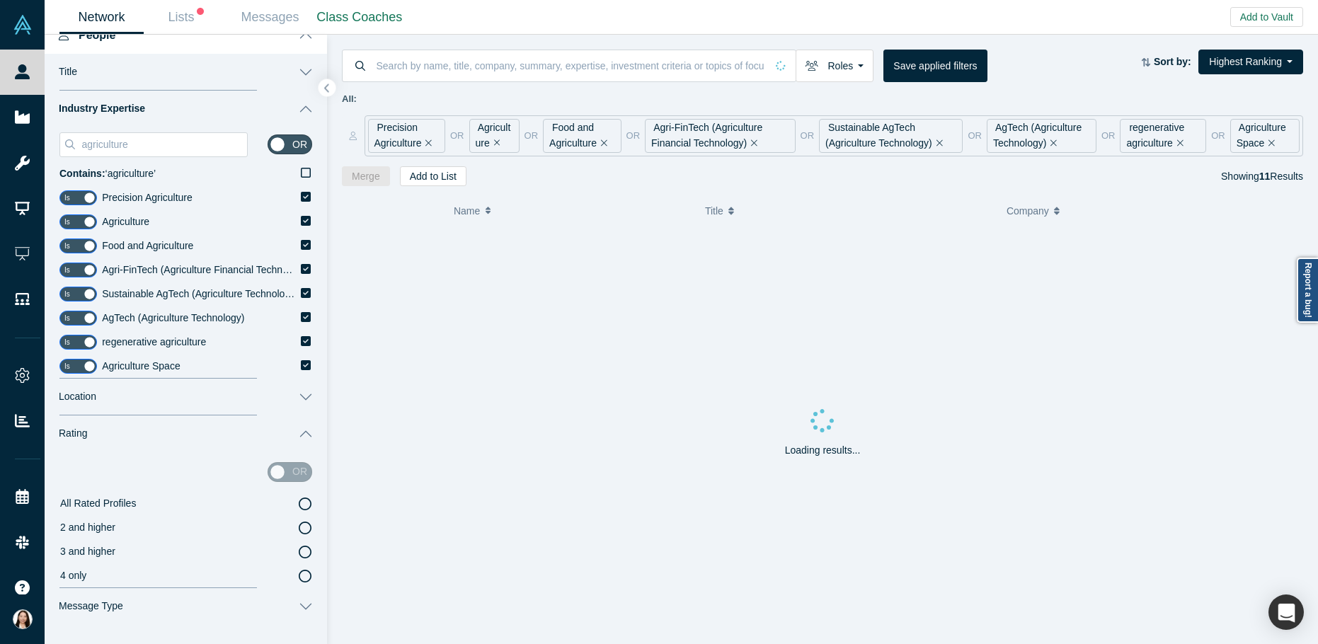
scroll to position [676, 0]
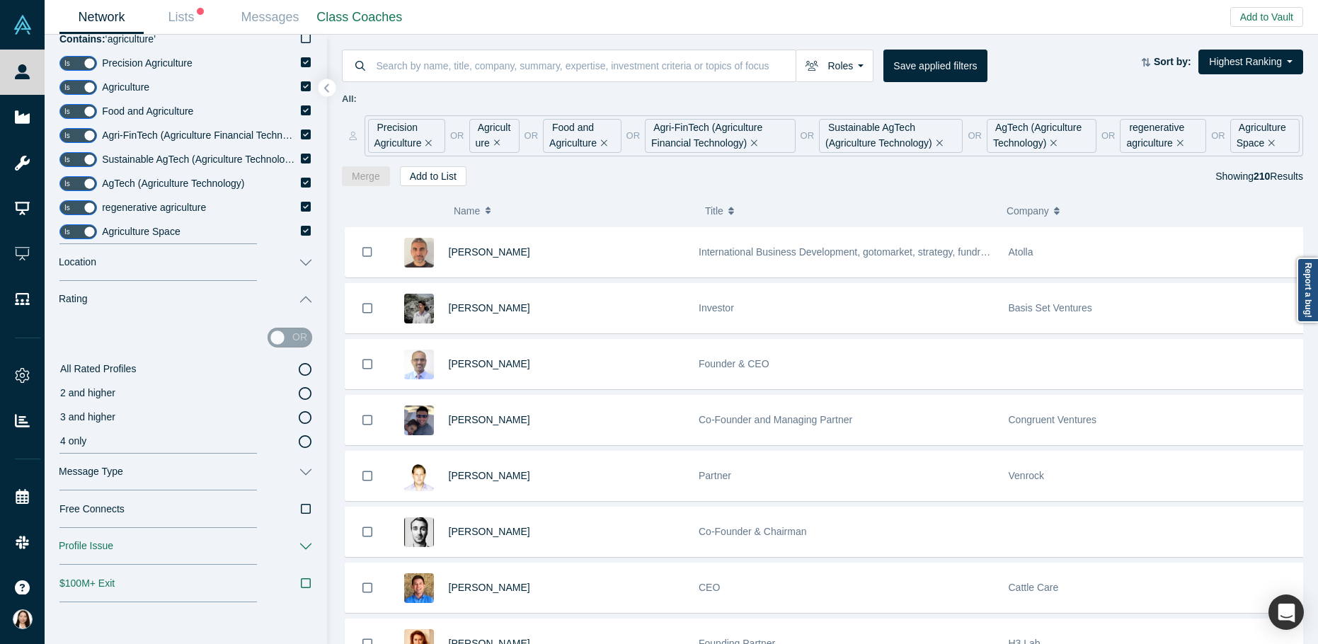
scroll to position [813, 0]
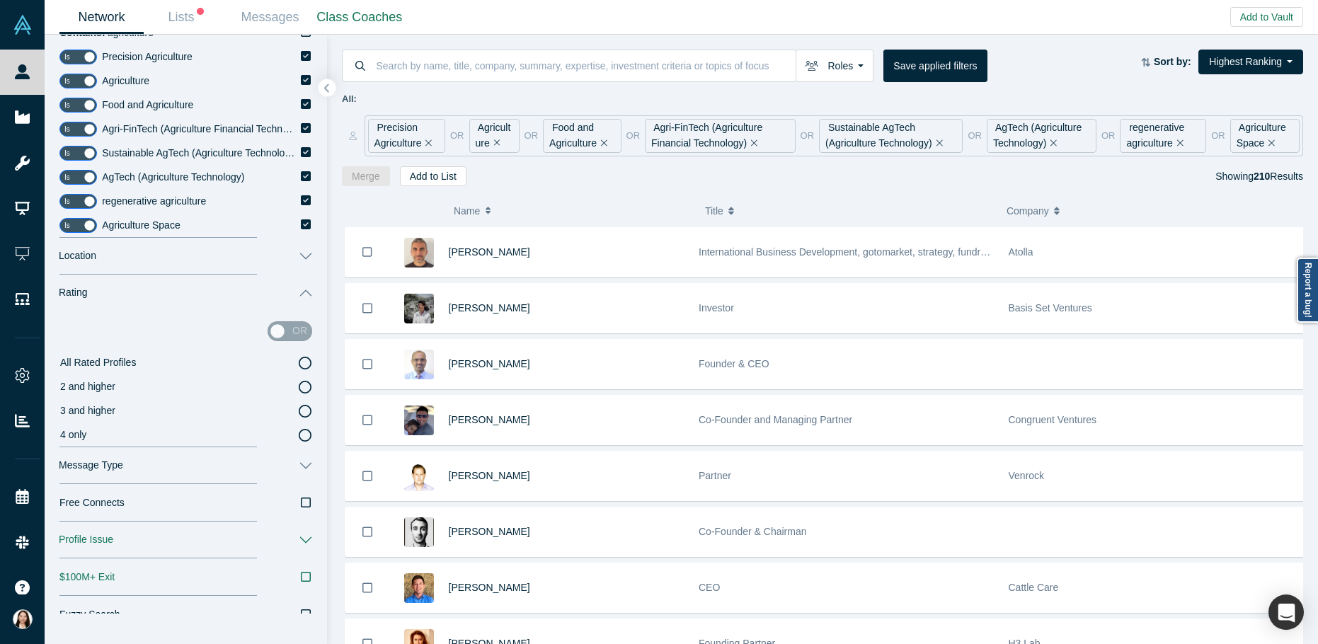
click at [299, 412] on icon at bounding box center [305, 411] width 13 height 13
click at [0, 0] on input "3 and higher" at bounding box center [0, 0] width 0 height 0
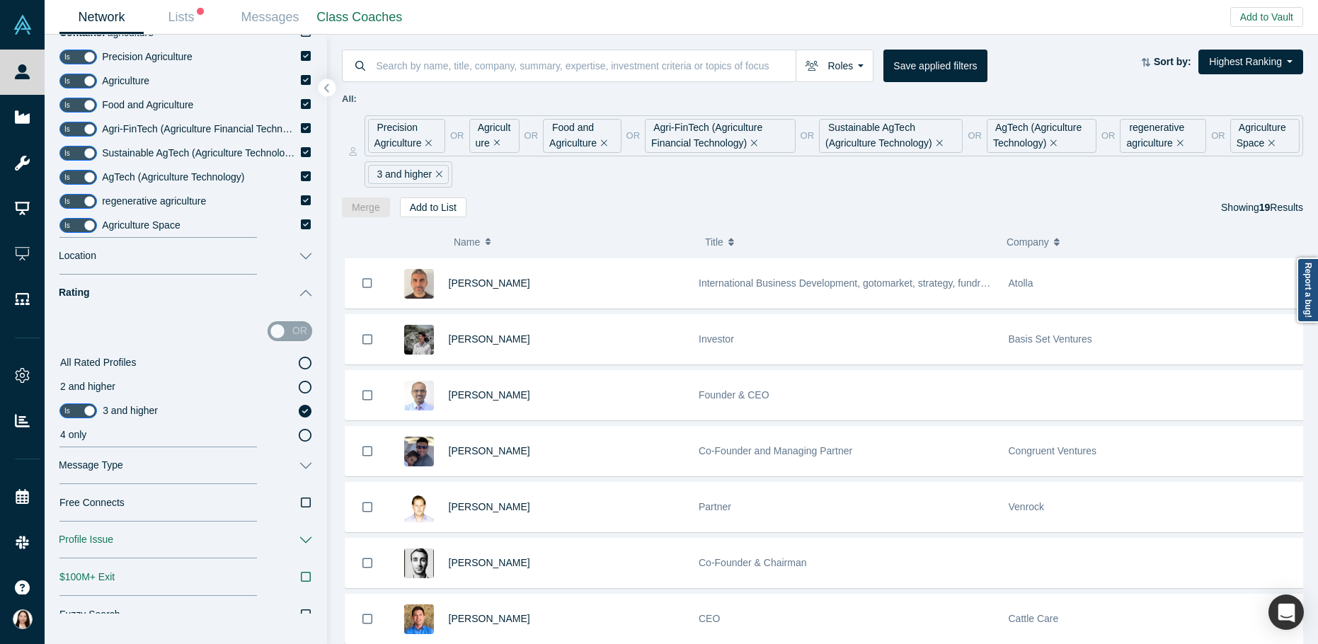
click at [301, 576] on icon "button" at bounding box center [306, 576] width 10 height 11
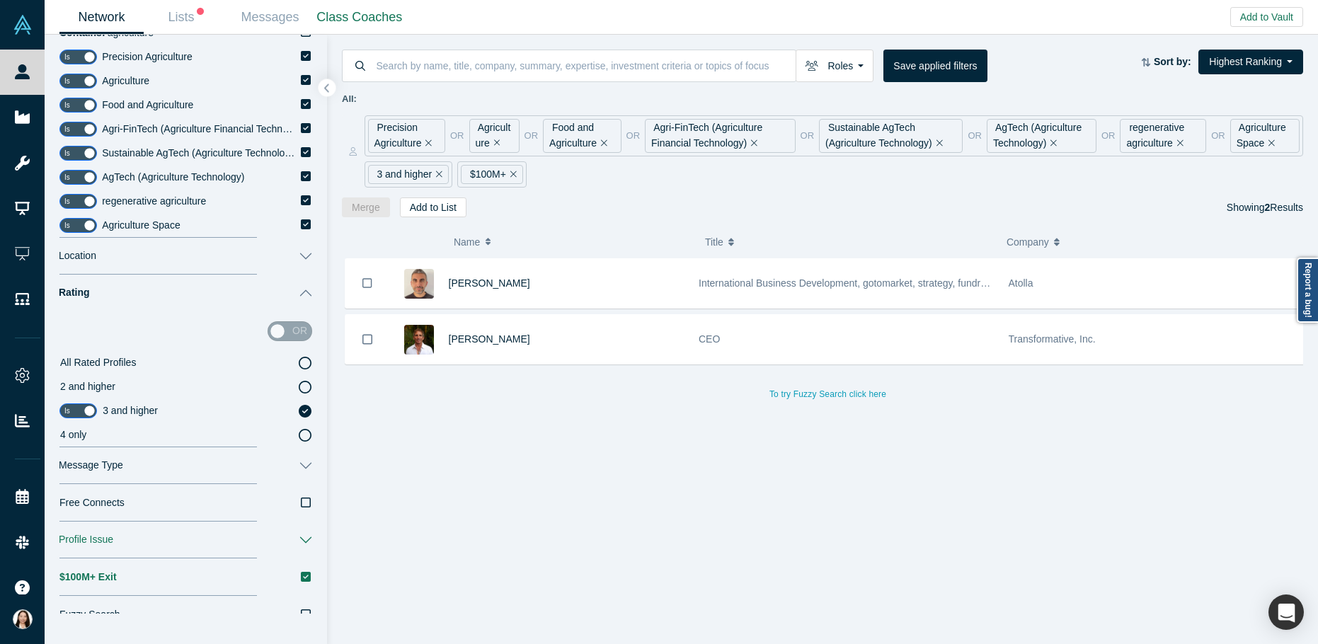
click at [301, 577] on icon "button" at bounding box center [306, 577] width 10 height 10
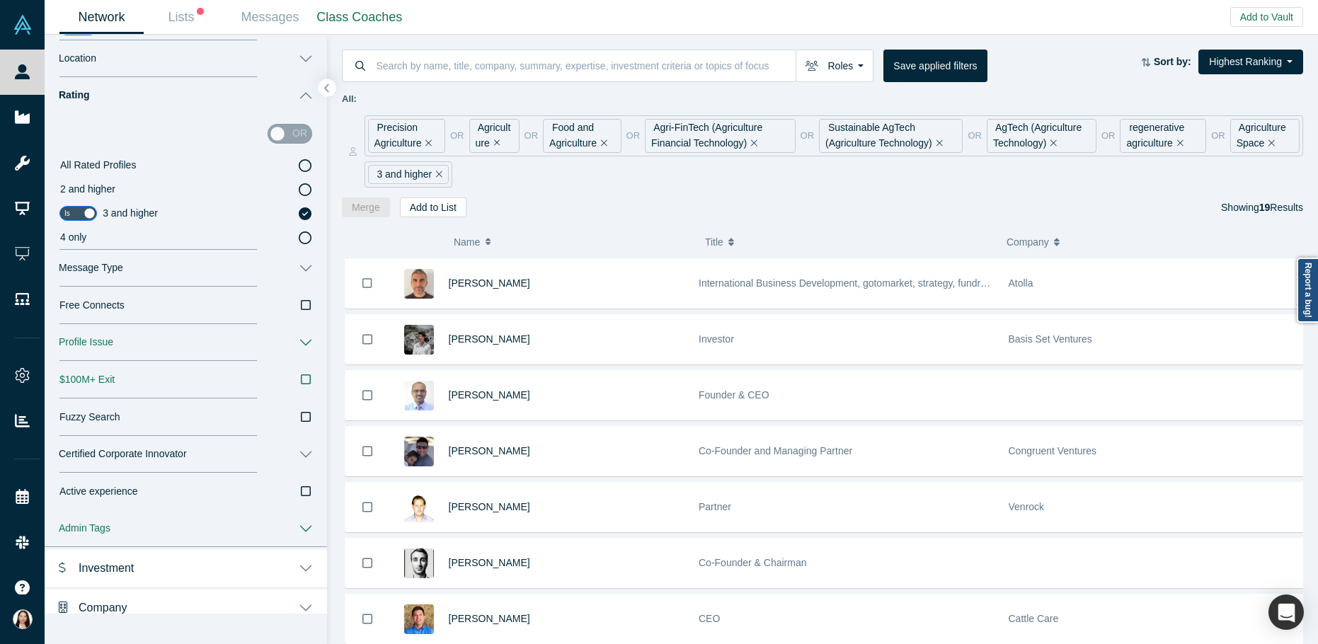
scroll to position [1063, 0]
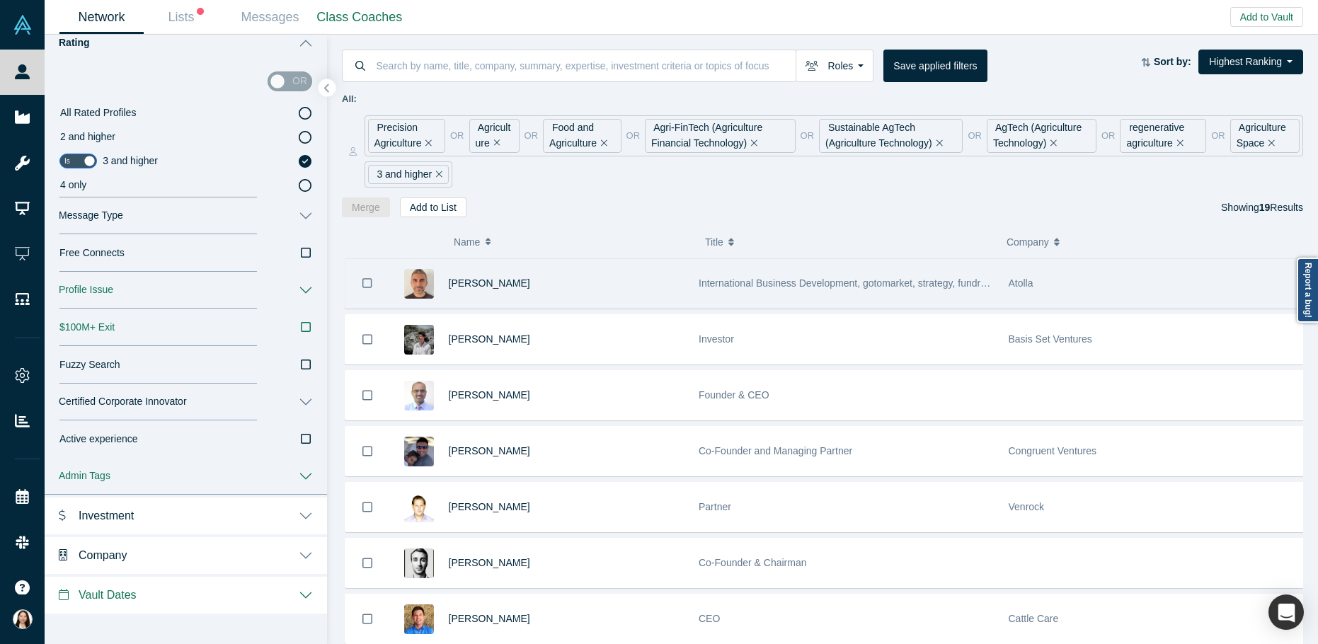
click at [631, 283] on div "[PERSON_NAME]" at bounding box center [567, 283] width 236 height 49
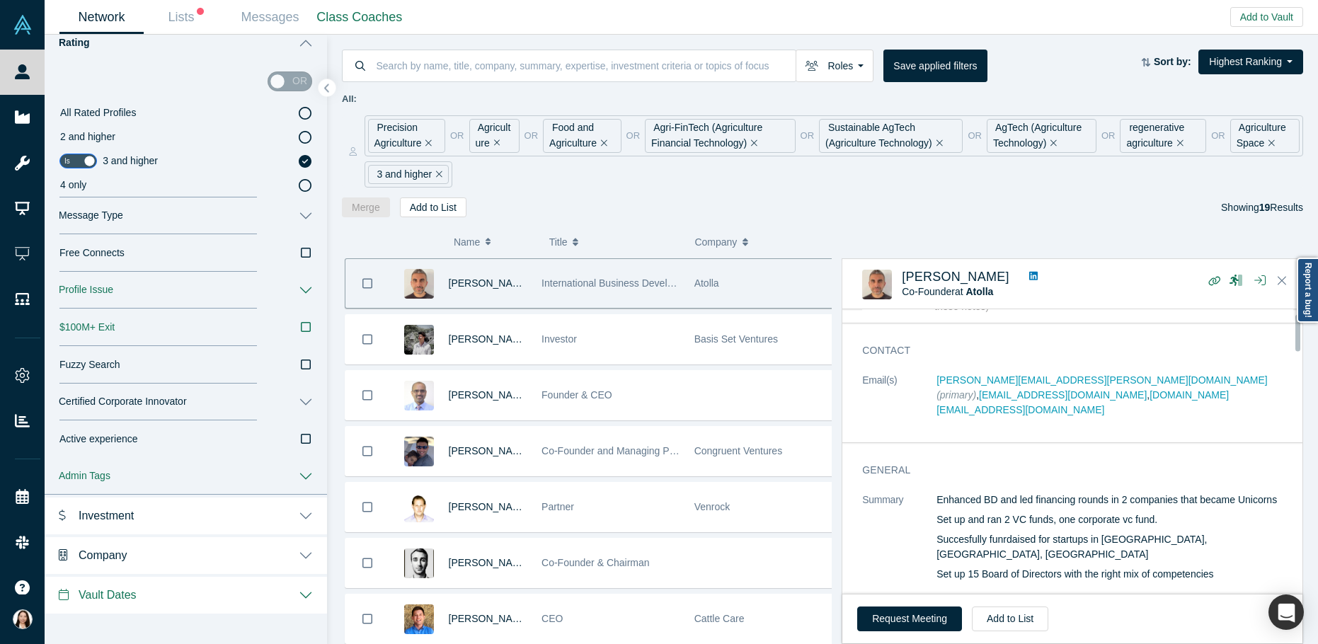
scroll to position [0, 0]
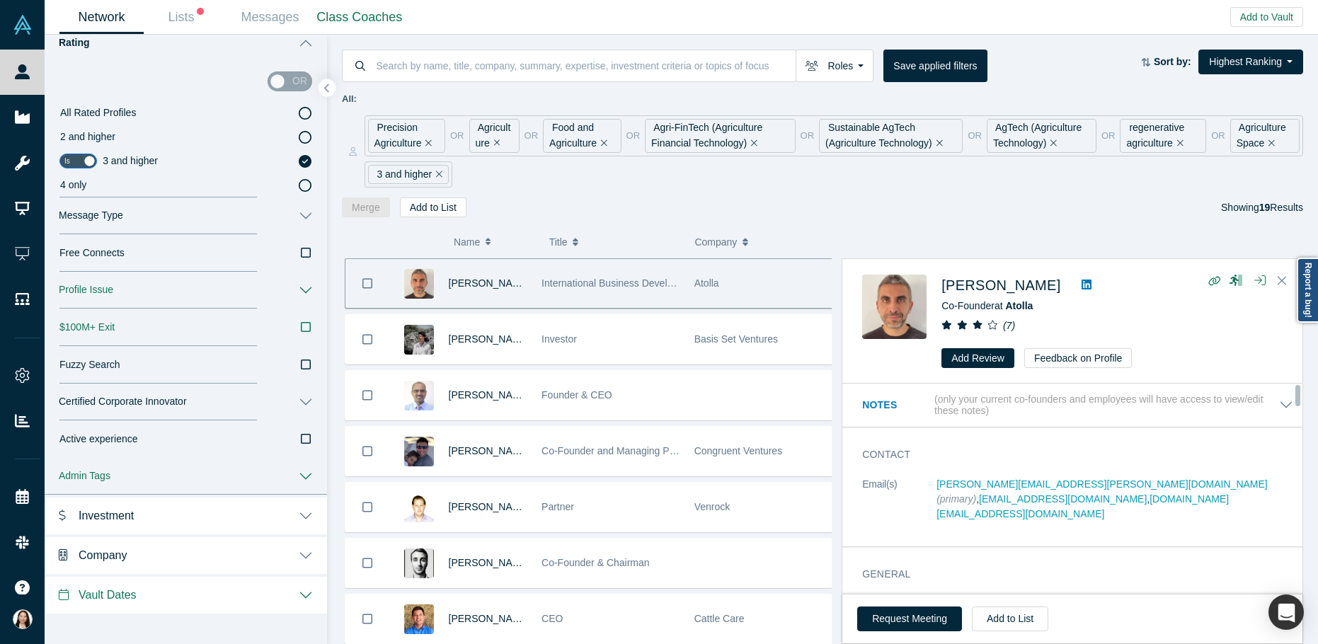
drag, startPoint x: 1300, startPoint y: 392, endPoint x: 1313, endPoint y: 330, distance: 63.6
click at [1313, 330] on div "( 0 ) Name Title Company Alchemist Role [PERSON_NAME] International Business De…" at bounding box center [822, 430] width 991 height 427
click at [1279, 281] on icon "Close" at bounding box center [1282, 280] width 8 height 13
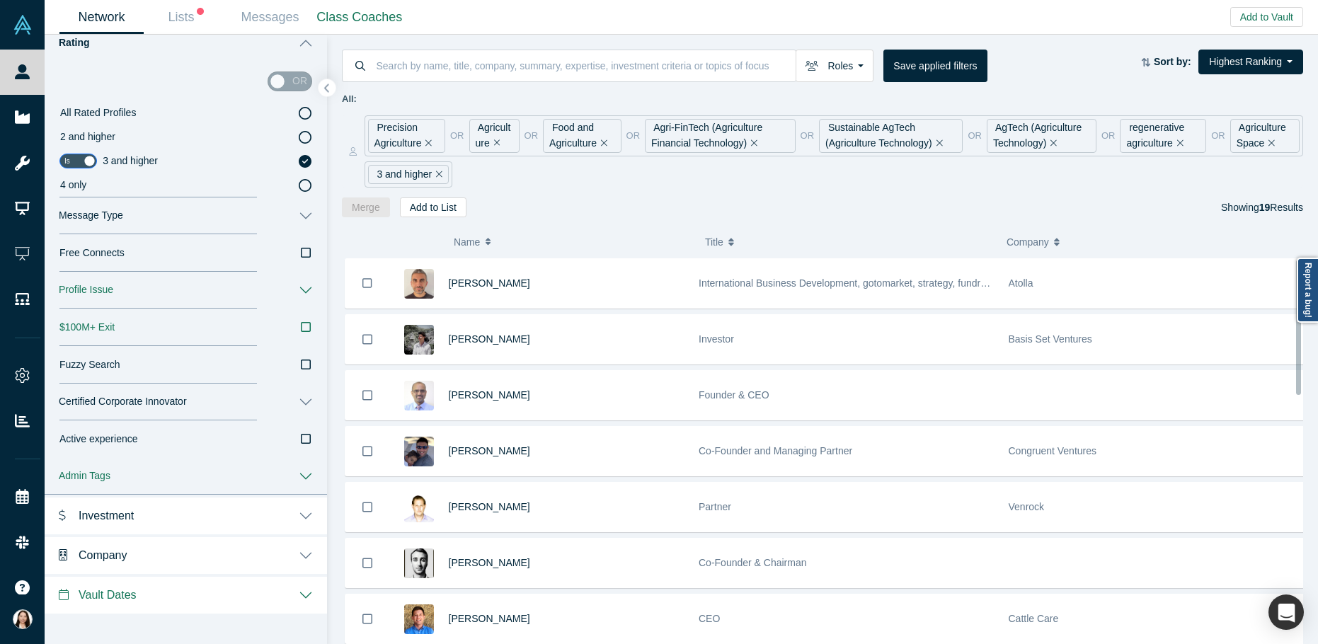
drag, startPoint x: 1299, startPoint y: 382, endPoint x: 1346, endPoint y: 310, distance: 85.4
click at [1318, 310] on html "People Startups Resources Demo Day AX Demo Day Registrants Settings Dashboard E…" at bounding box center [659, 322] width 1318 height 644
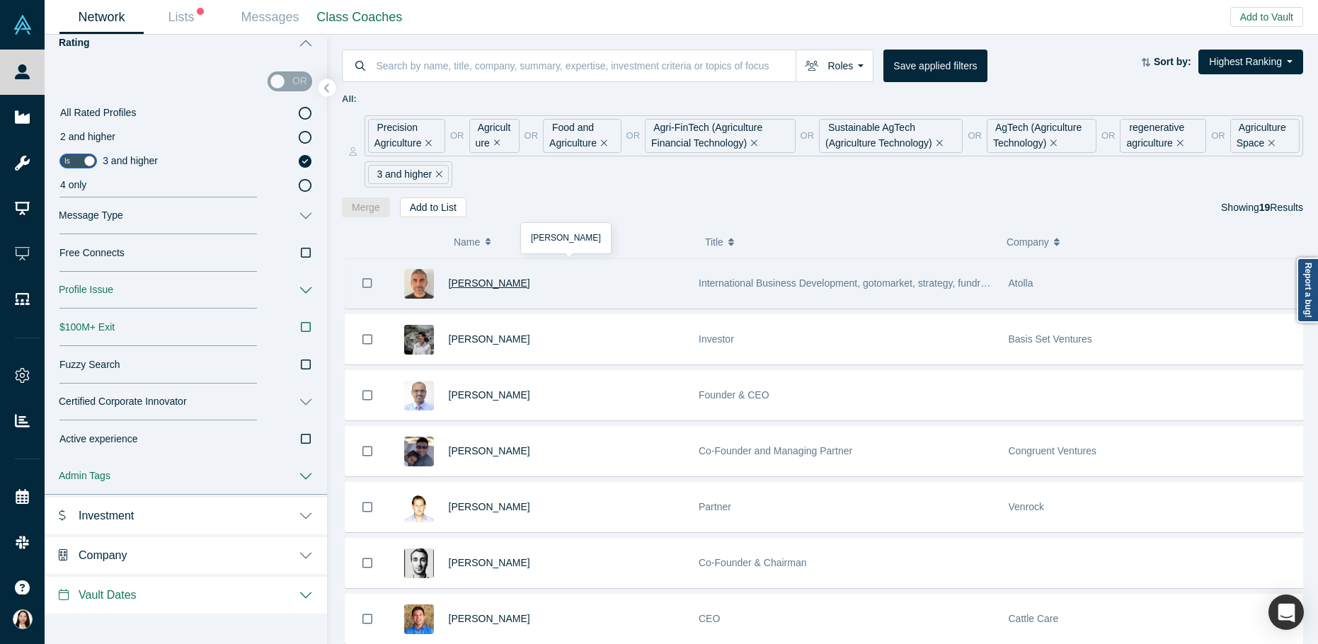
click at [520, 287] on span "[PERSON_NAME]" at bounding box center [489, 283] width 81 height 11
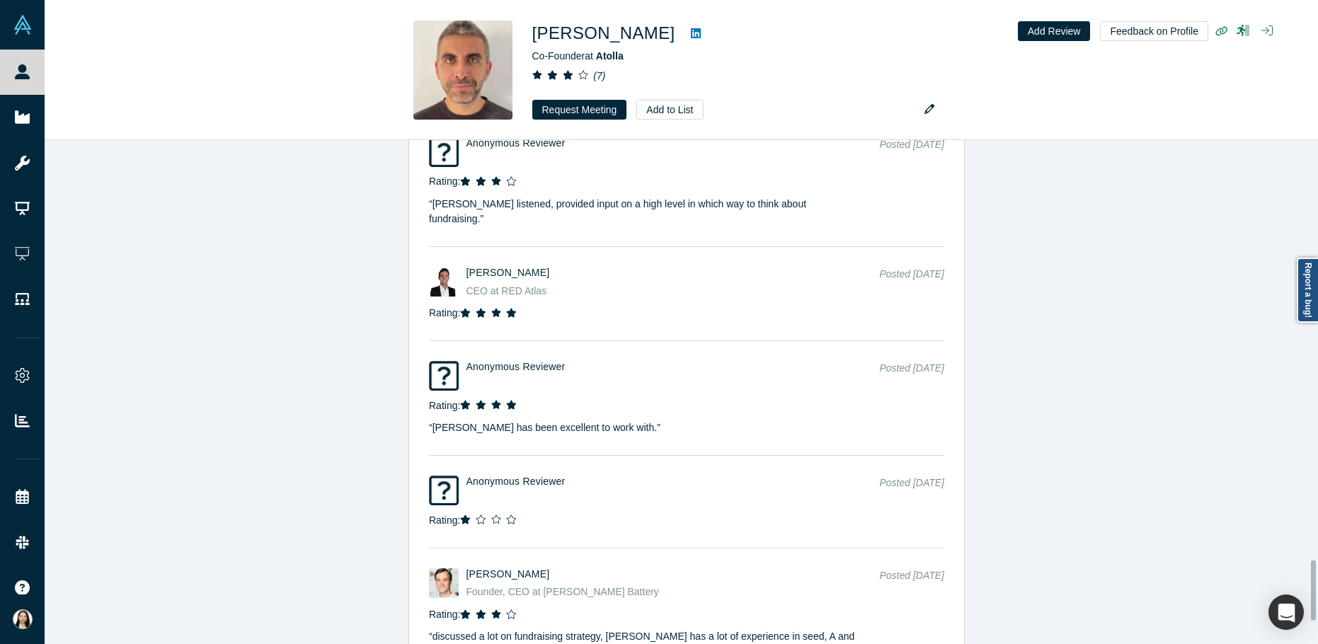
scroll to position [3511, 0]
click at [505, 571] on span "[PERSON_NAME]" at bounding box center [509, 576] width 84 height 11
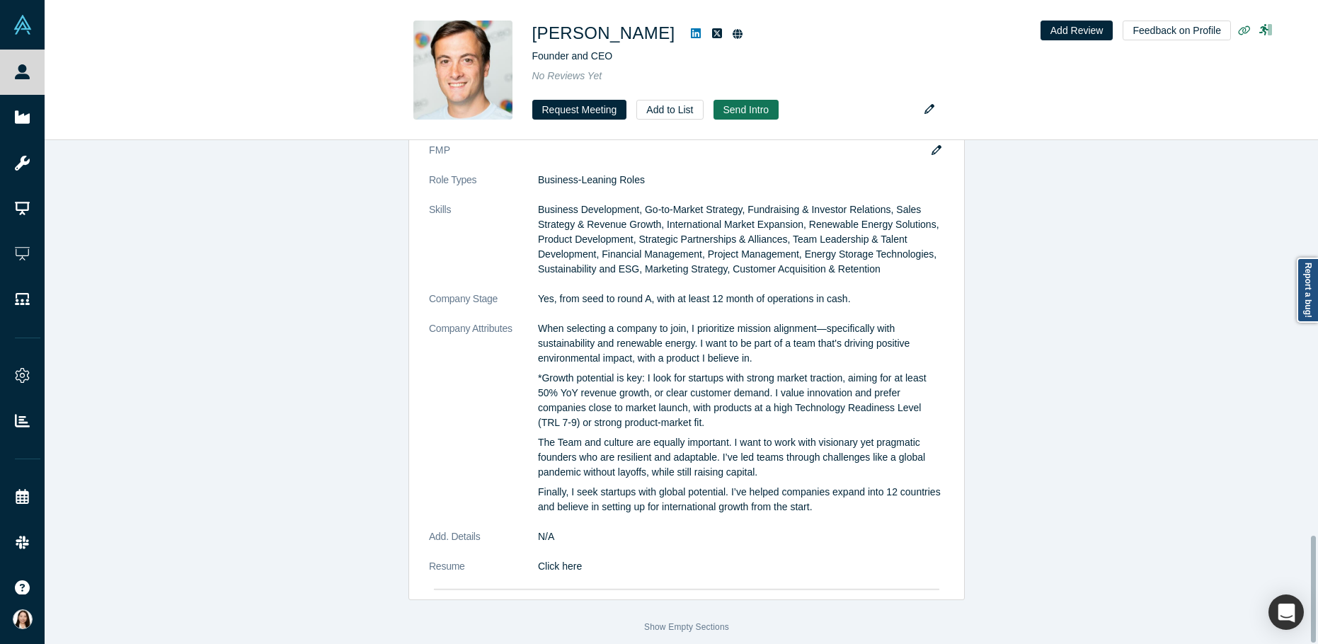
scroll to position [1862, 0]
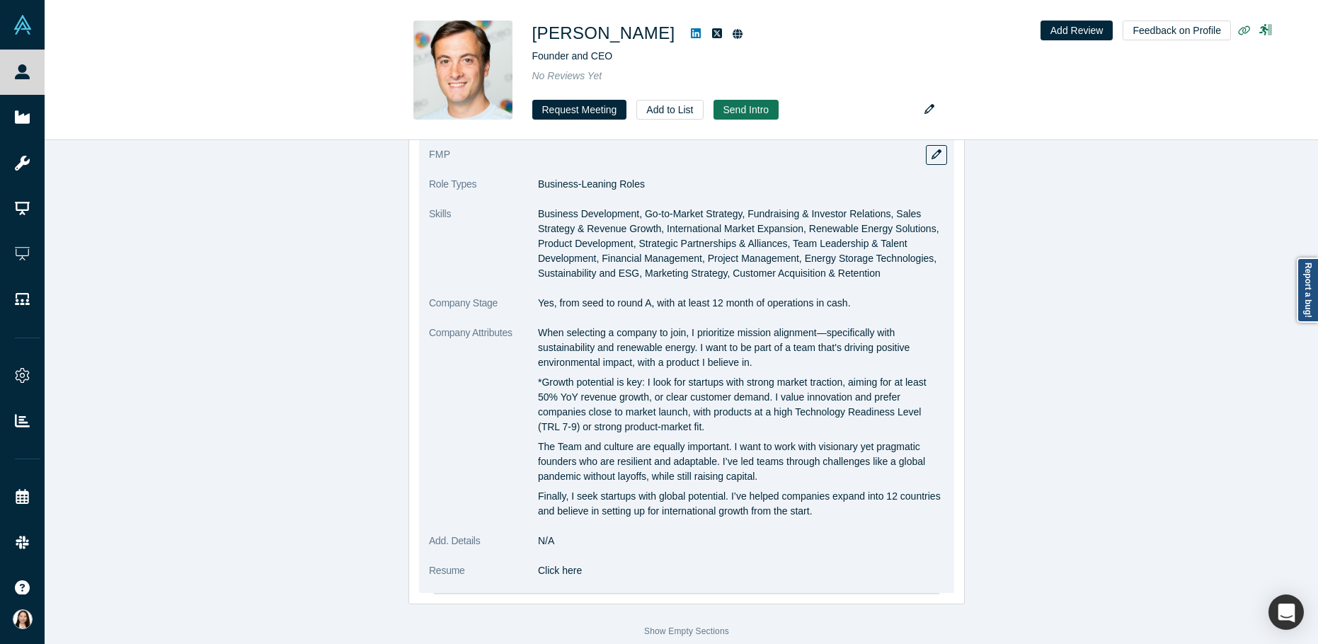
click at [610, 263] on p "Business Development, Go-to-Market Strategy, Fundraising & Investor Relations, …" at bounding box center [741, 244] width 406 height 74
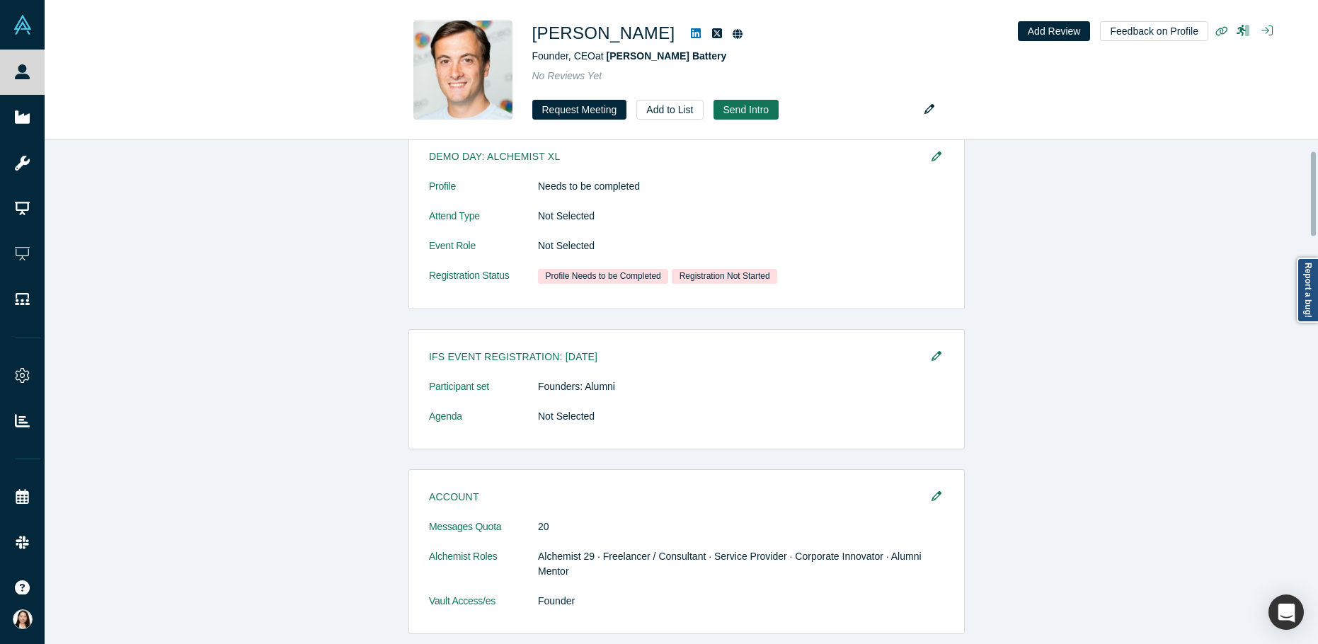
scroll to position [0, 0]
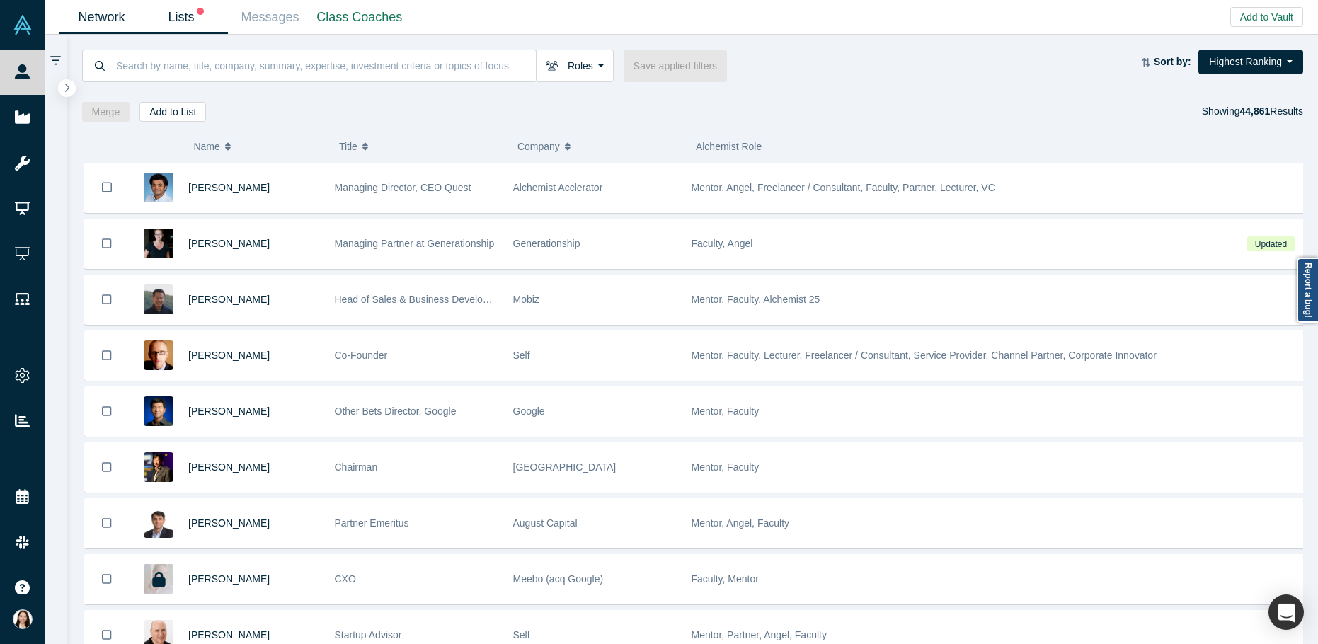
click at [193, 14] on link "Lists" at bounding box center [186, 17] width 84 height 33
